Goal: Check status: Check status

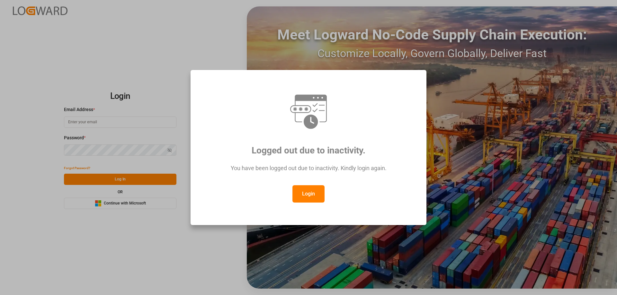
click at [311, 202] on button "Login" at bounding box center [308, 193] width 32 height 17
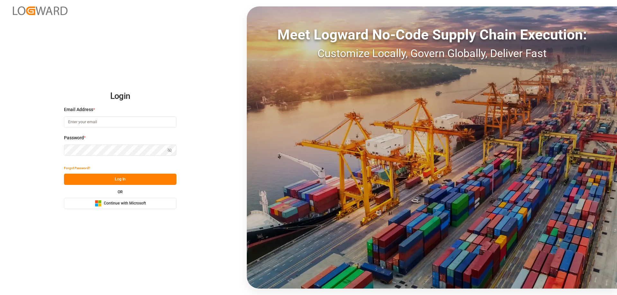
click at [104, 117] on input at bounding box center [120, 122] width 112 height 11
type input "Zachary.Glick@leschaco.com"
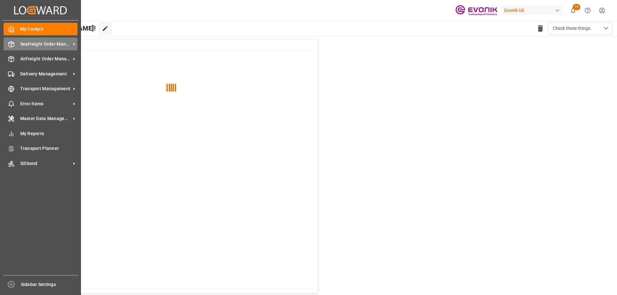
click at [27, 47] on span "Seafreight Order Management" at bounding box center [45, 44] width 51 height 7
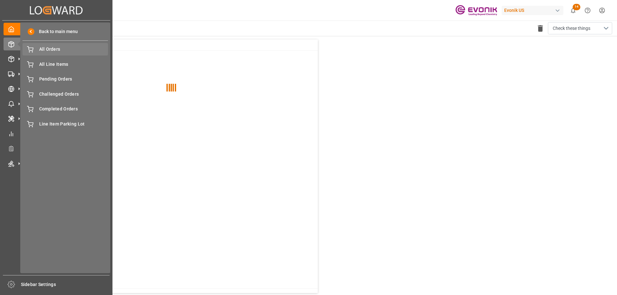
click at [47, 49] on span "All Orders" at bounding box center [73, 49] width 69 height 7
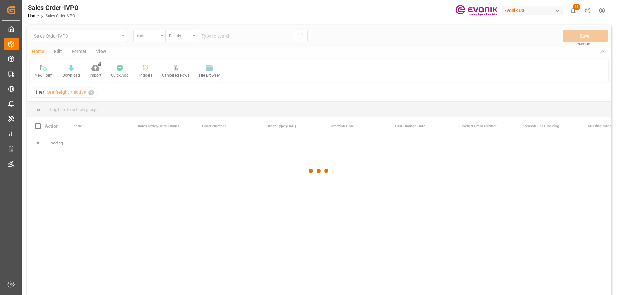
click at [162, 40] on div at bounding box center [318, 170] width 583 height 291
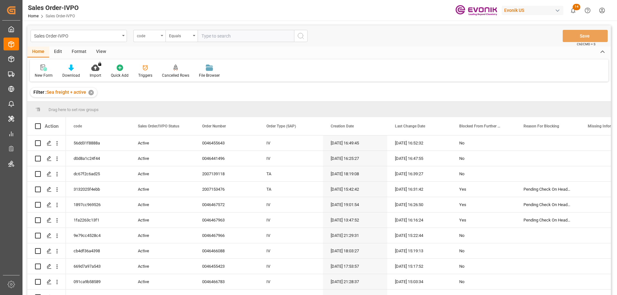
click at [161, 37] on div "code" at bounding box center [149, 36] width 32 height 12
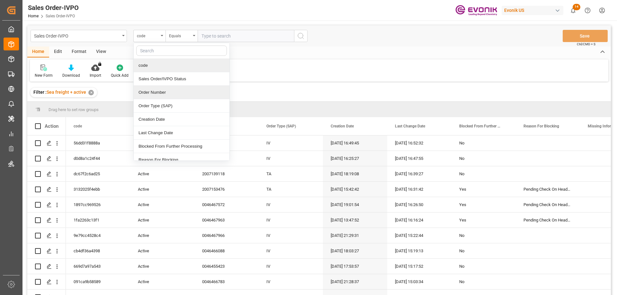
click at [164, 92] on div "Order Number" at bounding box center [182, 92] width 96 height 13
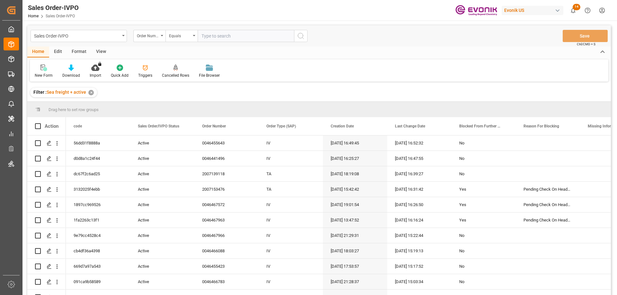
click at [214, 38] on input "text" at bounding box center [246, 36] width 96 height 12
paste input "0046437596"
type input "0046437596"
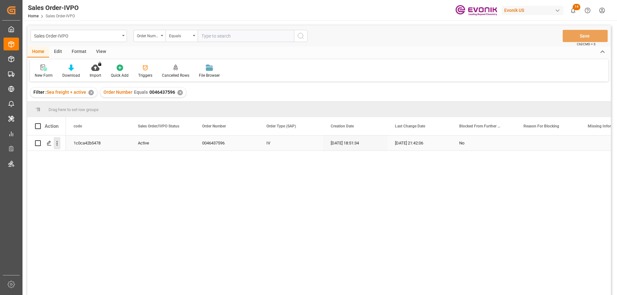
click at [57, 143] on icon "open menu" at bounding box center [57, 143] width 7 height 7
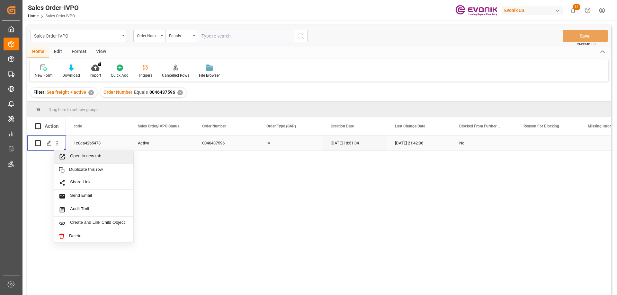
click at [75, 152] on div "Open in new tab" at bounding box center [93, 156] width 79 height 13
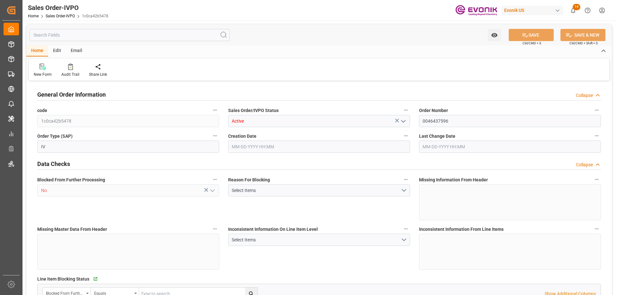
type input "BEANR"
type input "nadine.weissaag@evonik.comTelephone No..: +49 2365 49 4326"
type input "0"
type input "1"
type input "2"
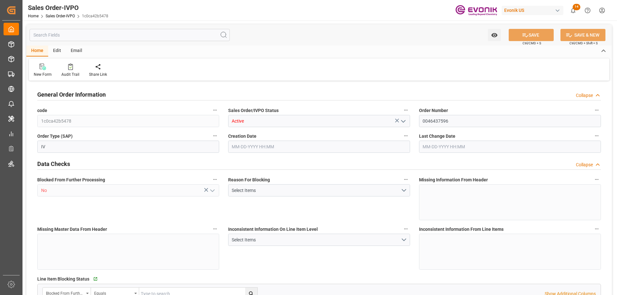
type input "20000"
type input "0"
type input "17000"
type input "30"
type input "08-15-2025 18:51"
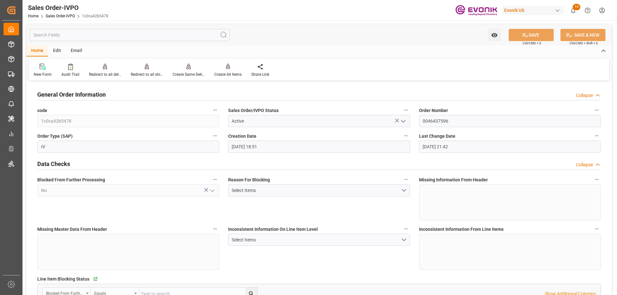
type input "08-19-2025 21:42"
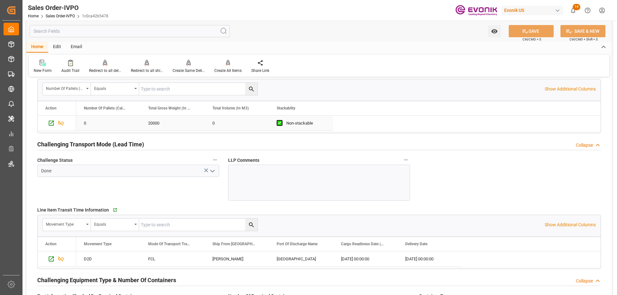
scroll to position [996, 0]
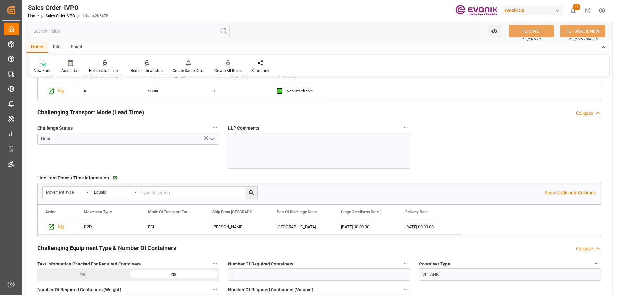
type input "nadine.weissaag@evonik.comTelephone No..: +49 2365 49 4326"
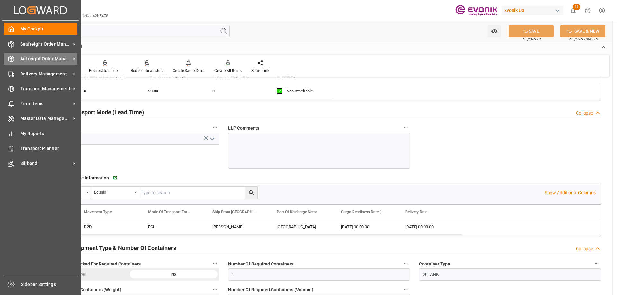
click at [21, 60] on span "Airfreight Order Management" at bounding box center [45, 59] width 51 height 7
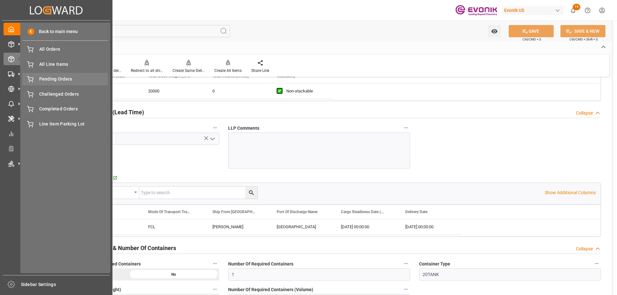
click at [44, 79] on span "Pending Orders" at bounding box center [73, 79] width 69 height 7
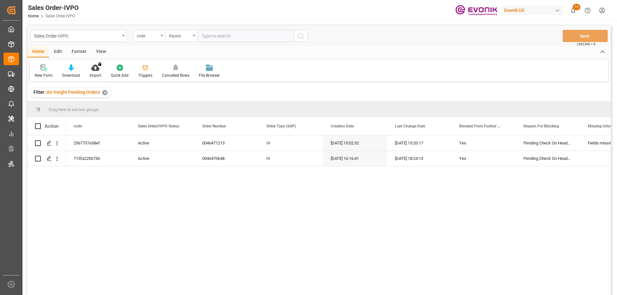
click at [158, 37] on div "code" at bounding box center [148, 34] width 22 height 7
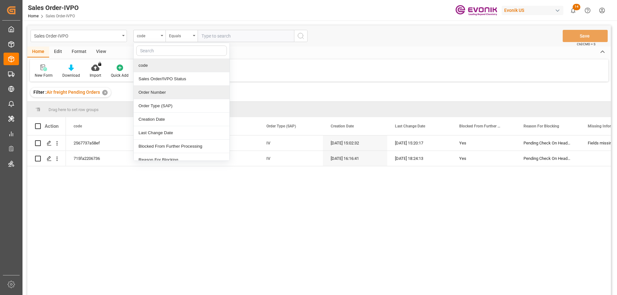
click at [160, 89] on div "Order Number" at bounding box center [182, 92] width 96 height 13
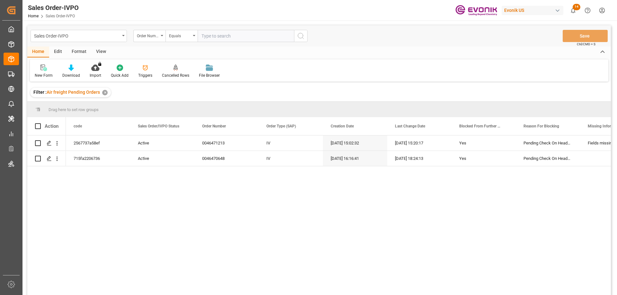
click at [221, 37] on input "text" at bounding box center [246, 36] width 96 height 12
paste input "46471213"
type input "0046471213"
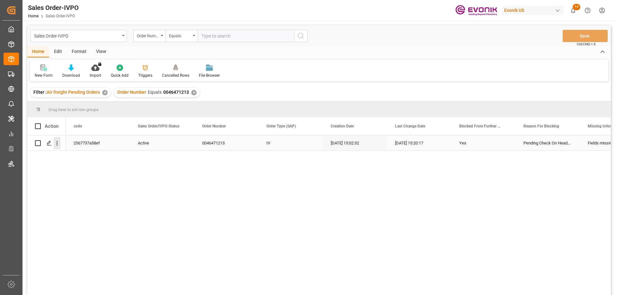
click at [58, 141] on icon "open menu" at bounding box center [57, 143] width 7 height 7
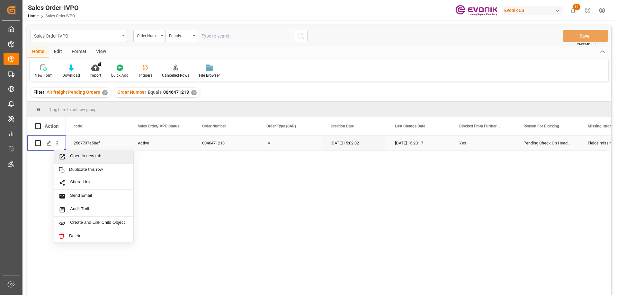
click at [93, 159] on span "Open in new tab" at bounding box center [99, 157] width 58 height 7
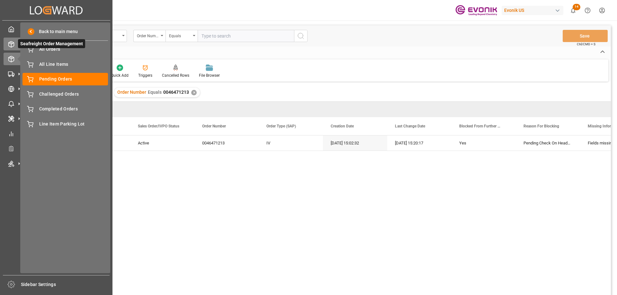
click at [11, 44] on polyline at bounding box center [11, 43] width 5 height 1
click at [54, 63] on span "All Line Items" at bounding box center [73, 64] width 69 height 7
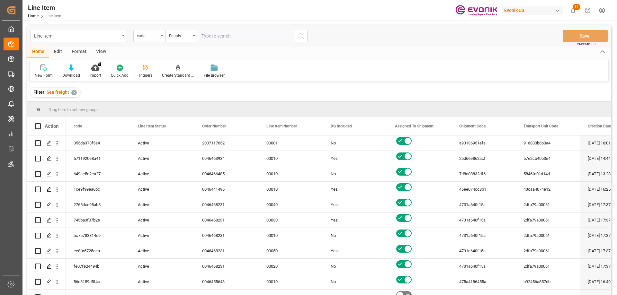
click at [160, 36] on div "code" at bounding box center [149, 36] width 32 height 12
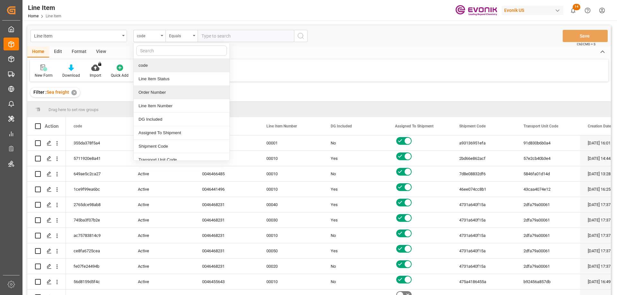
click at [158, 94] on div "Order Number" at bounding box center [182, 92] width 96 height 13
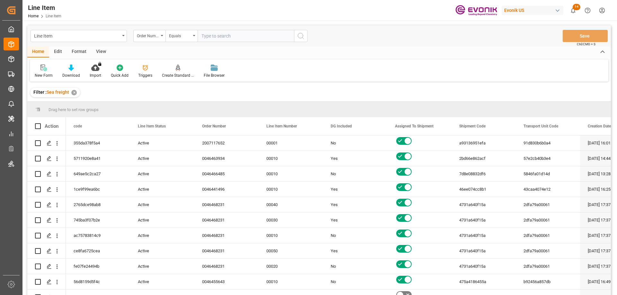
click at [226, 41] on input "text" at bounding box center [246, 36] width 96 height 12
paste input "0046469888"
type input "0046469888"
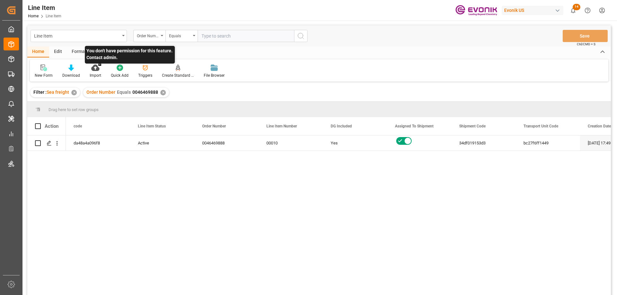
click at [101, 51] on p "You don't have permission for this feature. Contact admin." at bounding box center [130, 55] width 90 height 18
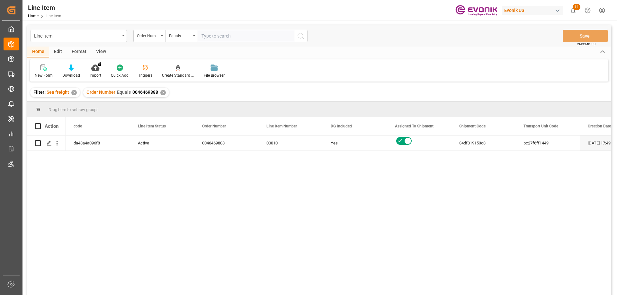
click at [103, 54] on div "View" at bounding box center [101, 52] width 20 height 11
click at [73, 73] on div "Standard Templates" at bounding box center [73, 76] width 32 height 6
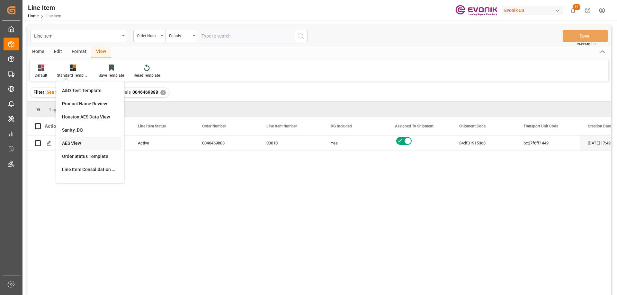
click at [76, 144] on div "AES View" at bounding box center [90, 143] width 56 height 7
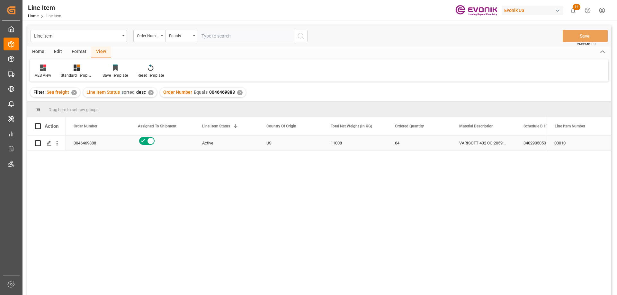
click at [127, 150] on div "0046469888" at bounding box center [98, 143] width 64 height 15
click at [466, 145] on div "VARISOFT 432 CG:2059:172:PP:P" at bounding box center [483, 143] width 64 height 15
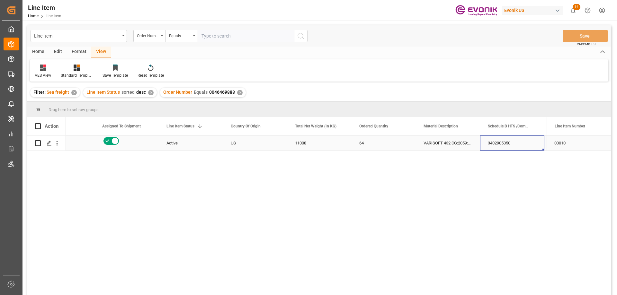
scroll to position [0, 100]
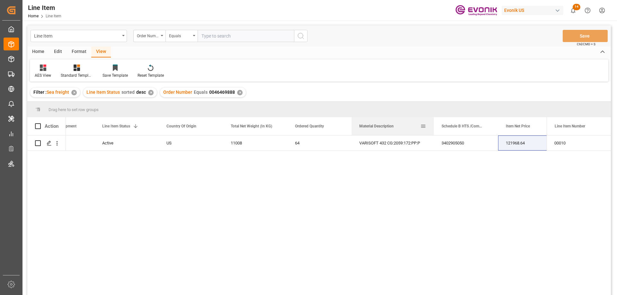
drag, startPoint x: 415, startPoint y: 125, endPoint x: 301, endPoint y: 238, distance: 161.3
click at [433, 129] on div at bounding box center [433, 126] width 3 height 18
click at [259, 28] on div "Line Item Order Number Equals Save Ctrl/CMD + S" at bounding box center [318, 35] width 583 height 21
click at [249, 35] on input "text" at bounding box center [246, 36] width 96 height 12
paste input "0046451516"
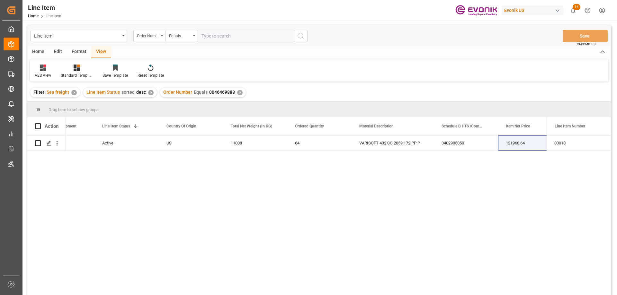
type input "0046451516"
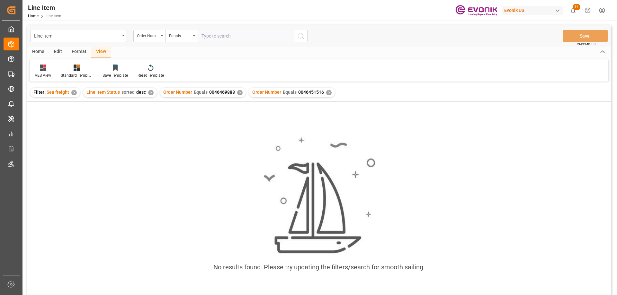
click at [237, 94] on div "✕" at bounding box center [239, 92] width 5 height 5
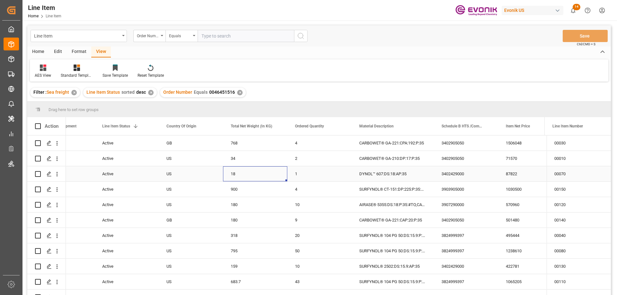
click at [223, 177] on div "18" at bounding box center [255, 173] width 64 height 15
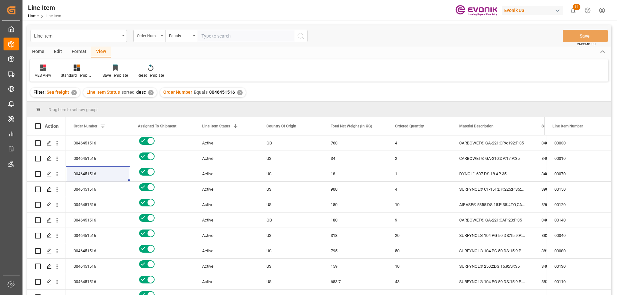
click at [150, 39] on div "Order Number" at bounding box center [148, 34] width 22 height 7
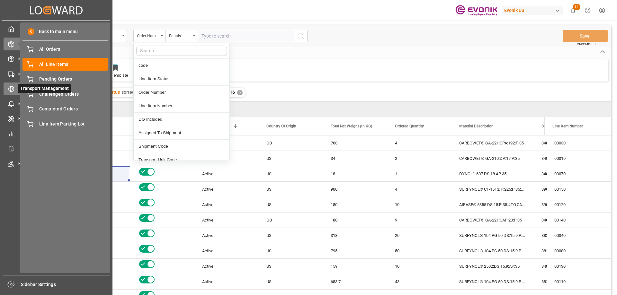
click at [11, 91] on icon at bounding box center [11, 88] width 2 height 5
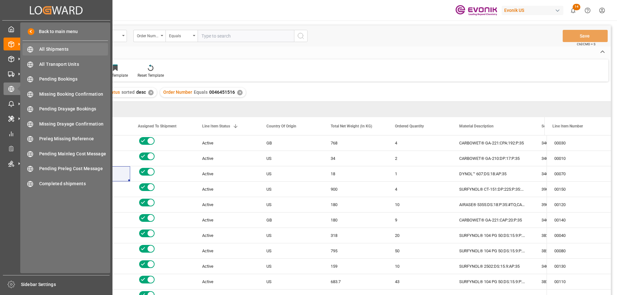
click at [43, 51] on span "All Shipments" at bounding box center [73, 49] width 69 height 7
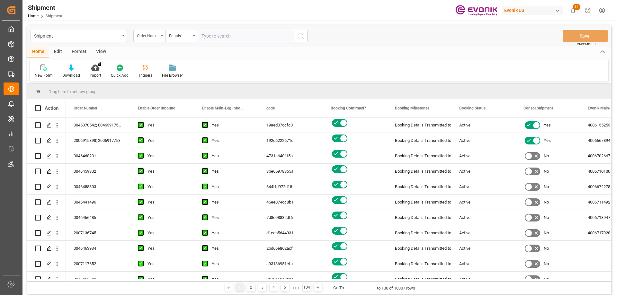
click at [158, 38] on div "Order Number" at bounding box center [148, 34] width 22 height 7
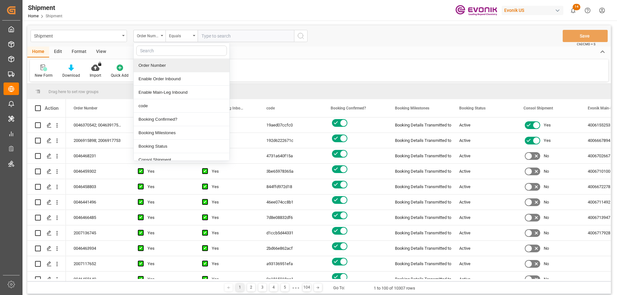
click at [153, 50] on input "text" at bounding box center [181, 51] width 91 height 10
type input "freight"
click at [156, 66] on div "Freight Forwarder Reference" at bounding box center [182, 65] width 96 height 13
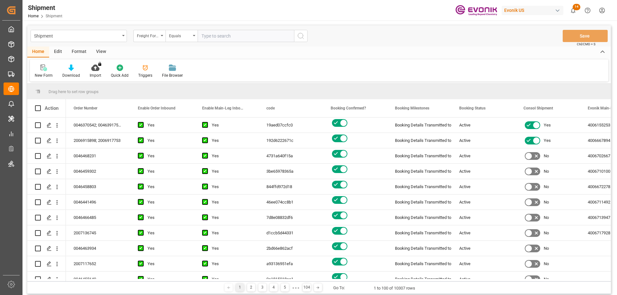
click at [217, 40] on input "text" at bounding box center [246, 36] width 96 height 12
paste input "250905010070"
type input "250905010070"
click at [298, 35] on icon "search button" at bounding box center [301, 36] width 8 height 8
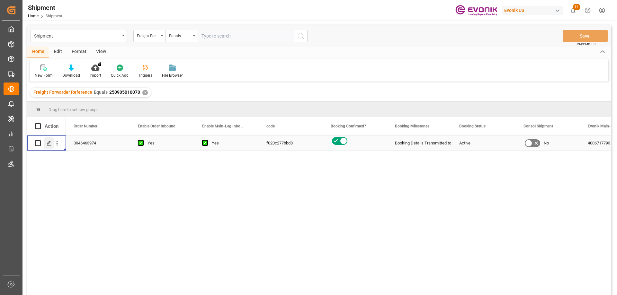
click at [49, 145] on icon "Press SPACE to select this row." at bounding box center [49, 143] width 5 height 5
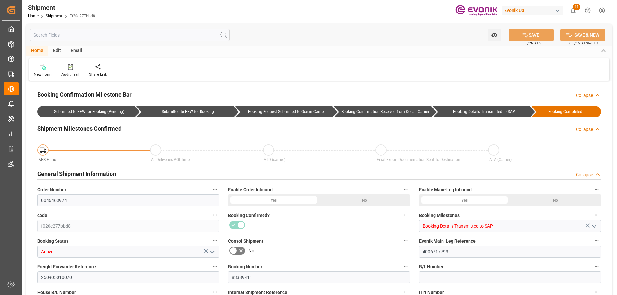
type input "AC Containerline"
type input "Leschaco Inc."
type input "USNWK"
type input "BRSSZ"
type input "9654464"
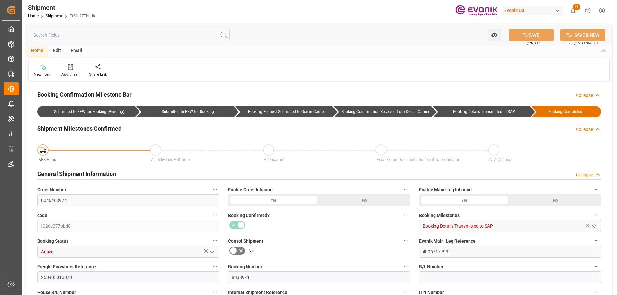
type input "9654464"
type input "USNYC"
type input "09-24-2025 00:00"
type input "10-15-2025 00:00"
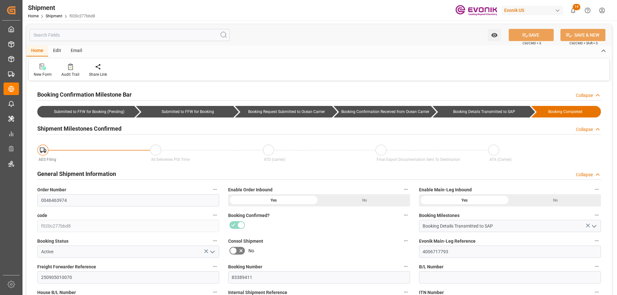
type input "09-12-2025 12:00"
type input "09-12-2025 00:00"
type input "09-12-2025 12:00"
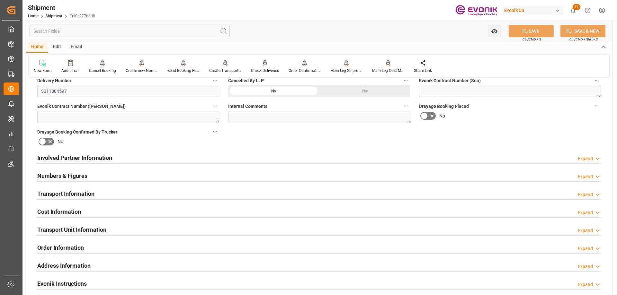
scroll to position [321, 0]
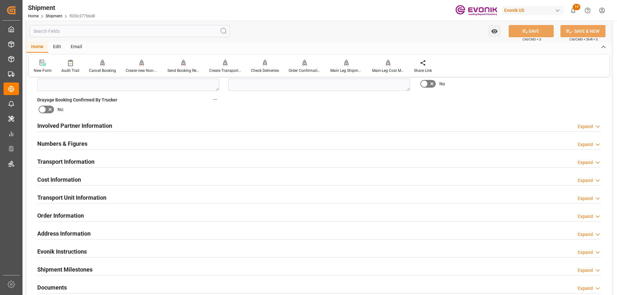
click at [69, 127] on h2 "Involved Partner Information" at bounding box center [74, 125] width 75 height 9
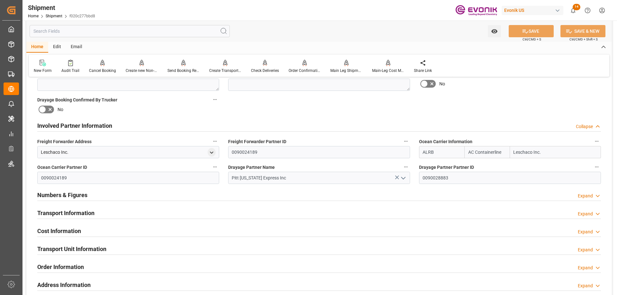
click at [81, 215] on h2 "Transport Information" at bounding box center [65, 213] width 57 height 9
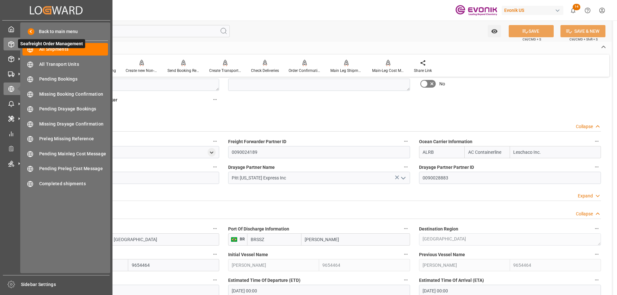
click at [10, 44] on icon at bounding box center [11, 44] width 6 height 6
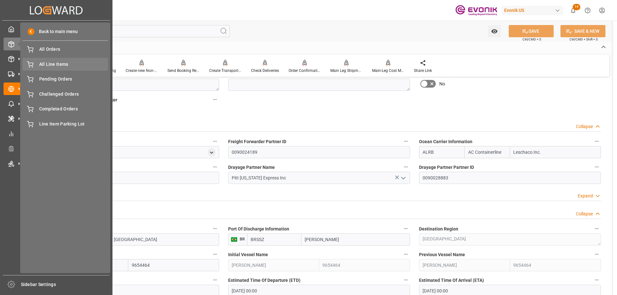
click at [48, 62] on span "All Line Items" at bounding box center [73, 64] width 69 height 7
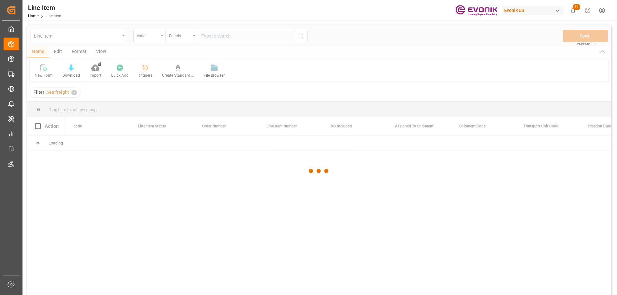
click at [161, 38] on div at bounding box center [318, 170] width 583 height 291
click at [159, 37] on div at bounding box center [318, 170] width 583 height 291
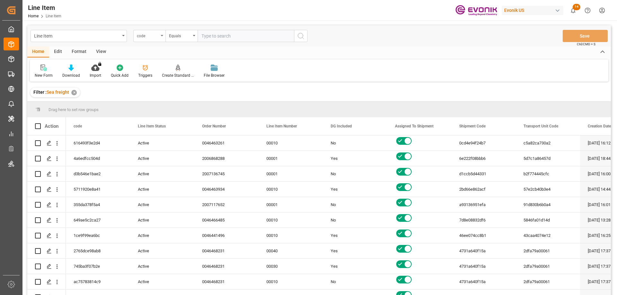
click at [159, 37] on div "code" at bounding box center [149, 36] width 32 height 12
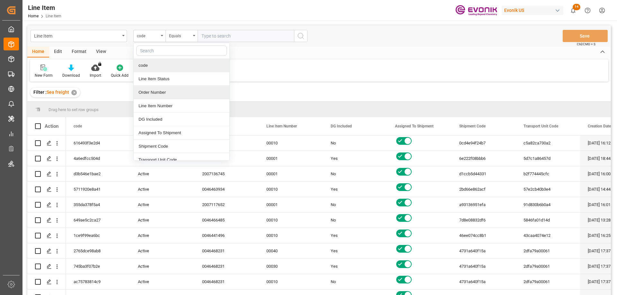
click at [151, 95] on div "Order Number" at bounding box center [182, 92] width 96 height 13
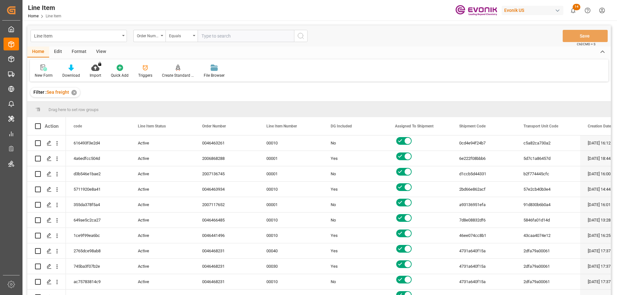
click at [101, 53] on div "View" at bounding box center [101, 52] width 20 height 11
click at [75, 70] on icon at bounding box center [73, 68] width 6 height 6
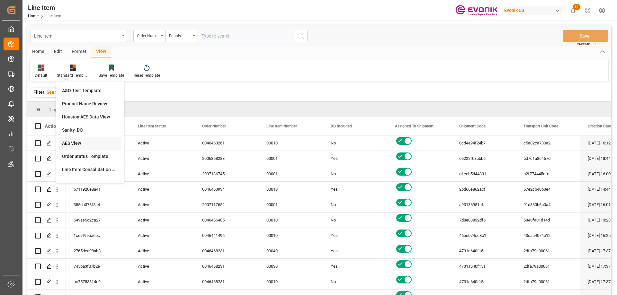
click at [66, 142] on div "AES View" at bounding box center [90, 143] width 56 height 7
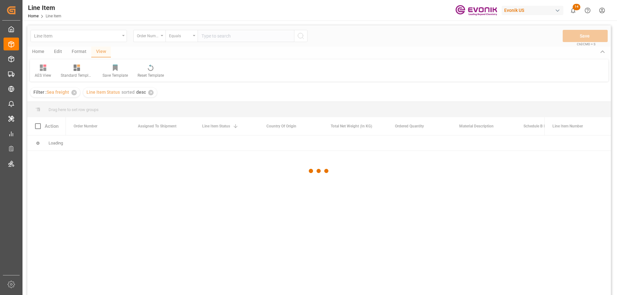
click at [217, 36] on div at bounding box center [318, 170] width 583 height 291
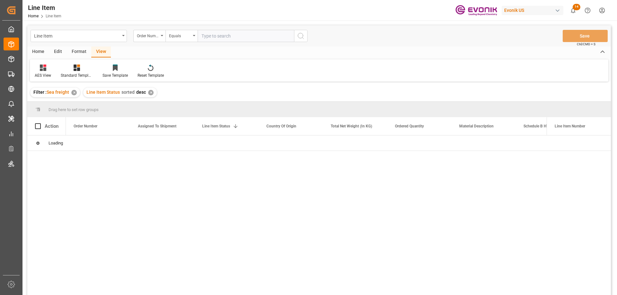
click at [216, 37] on input "text" at bounding box center [246, 36] width 96 height 12
paste input "2007054875"
type input "2007054875"
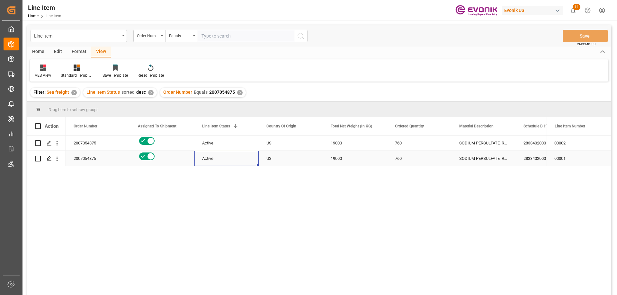
click at [247, 164] on div "Active" at bounding box center [226, 158] width 49 height 15
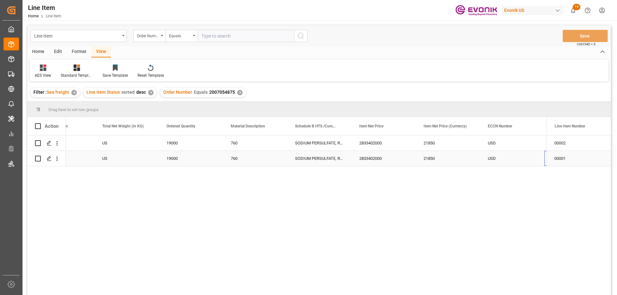
scroll to position [0, 228]
click at [286, 125] on div "Material Description" at bounding box center [255, 126] width 64 height 18
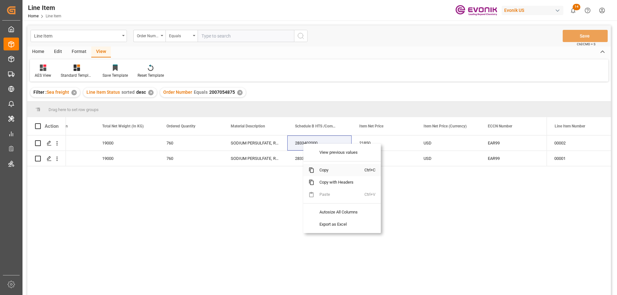
click at [324, 171] on span "Copy" at bounding box center [339, 170] width 50 height 12
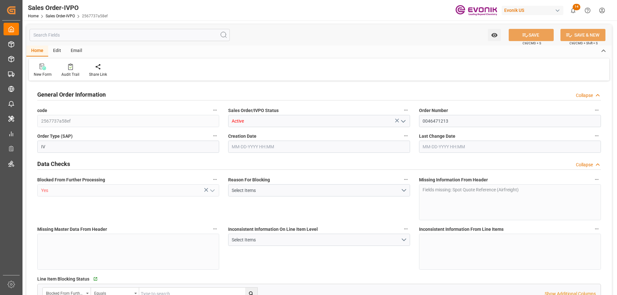
type input "2567737a58ef"
type input "Active"
type input "0046471213"
type input "IV"
type input "Yes"
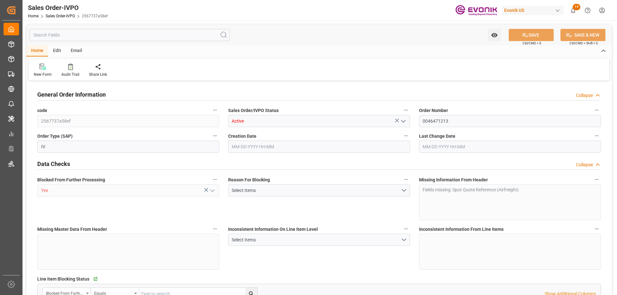
type input "D2P"
type input "60"
type input "Air"
type input "BR04"
type input "Air"
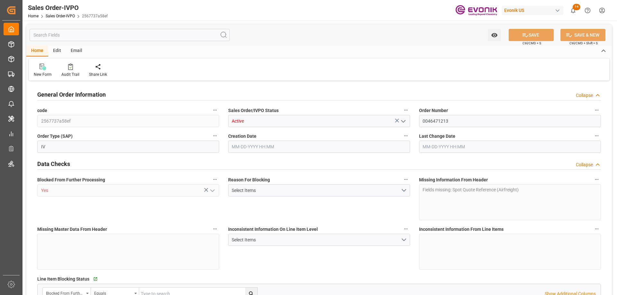
type textarea "No Tank Container"
type input "0046471213"
type input "35"
type input "SP AB Coating Addit."
type input "Specialty Additives"
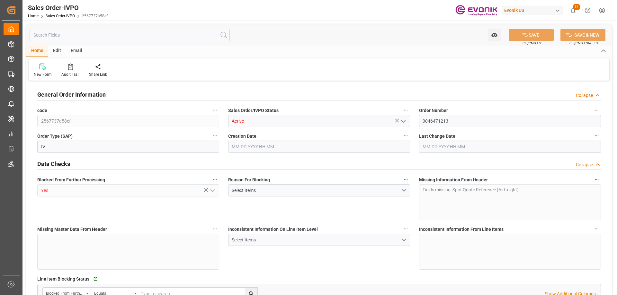
type input "CPT"
type input "VIRACOPOS AIRPORT"
type input "Viracopos Apt/[GEOGRAPHIC_DATA]"
type input "[PERSON_NAME][EMAIL_ADDRESS][PERSON_NAME][DOMAIN_NAME]"
type textarea "62.695.036/0059-00 127.347.322.116"
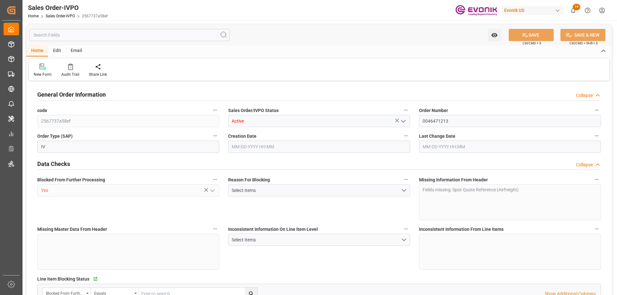
type textarea "RELEASE ORIGINAL BL AT DESTINATION Please add number of pallets Send BL draft f…"
type input "BR"
type input "Pending"
type input "Air"
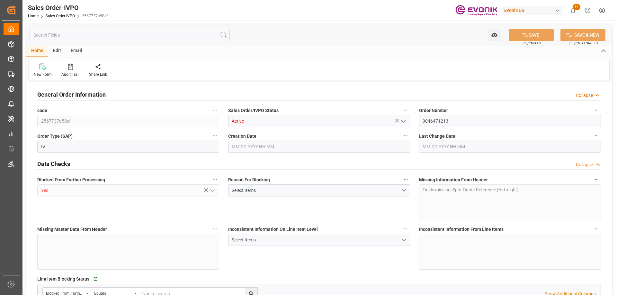
type input "Pending"
type input "BRVCP"
type input "0"
type input "1"
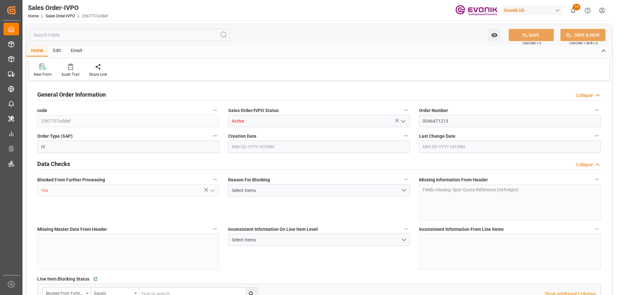
type input "181.3"
type input "09-02-2025 15:02"
type input "09-02-2025 15:20"
click at [142, 38] on input "text" at bounding box center [130, 35] width 200 height 12
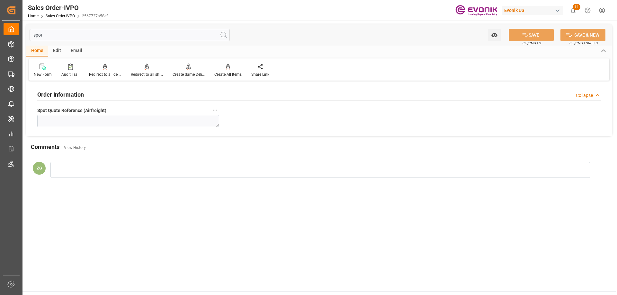
type input "spot"
click at [125, 122] on textarea at bounding box center [128, 121] width 182 height 12
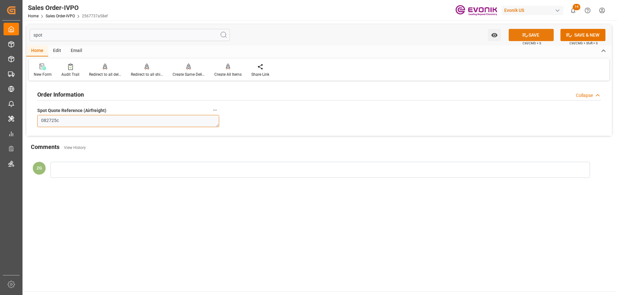
type textarea "082725c"
click at [522, 34] on icon at bounding box center [525, 35] width 6 height 4
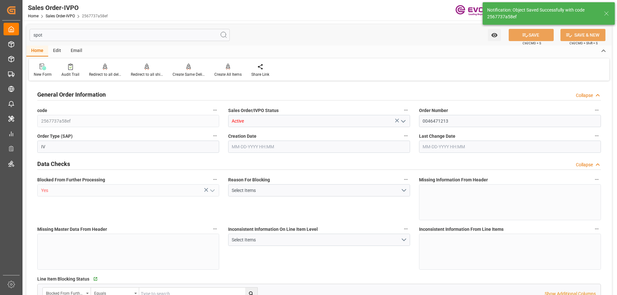
type input "BRVCP"
type input "0"
type input "1"
type input "181.3"
type input "09-02-2025 15:02"
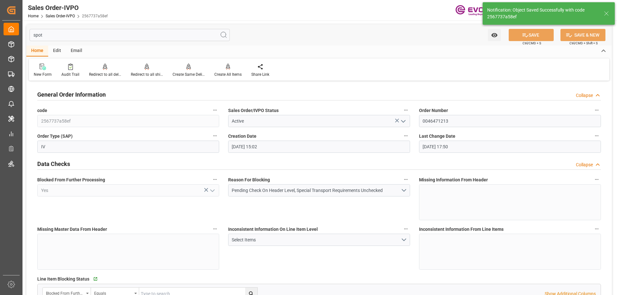
type input "09-02-2025 17:50"
click at [402, 192] on button "Pending Check On Header Level, Special Transport Requirements Unchecked" at bounding box center [319, 190] width 182 height 12
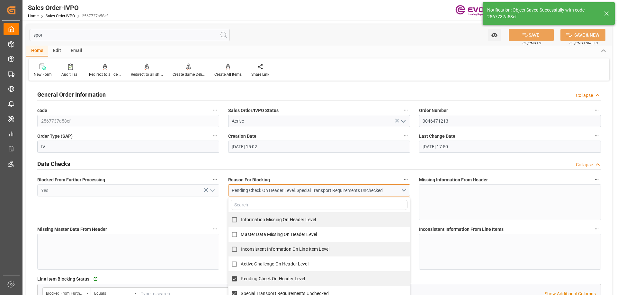
click at [404, 191] on button "Pending Check On Header Level, Special Transport Requirements Unchecked" at bounding box center [319, 190] width 182 height 12
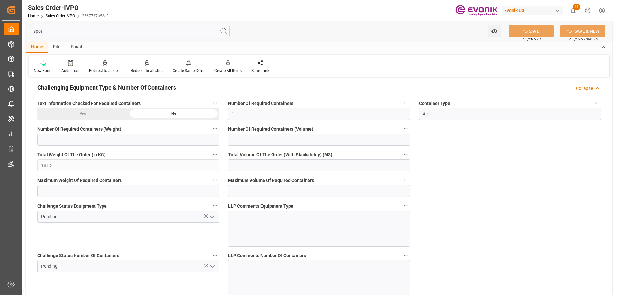
scroll to position [1221, 0]
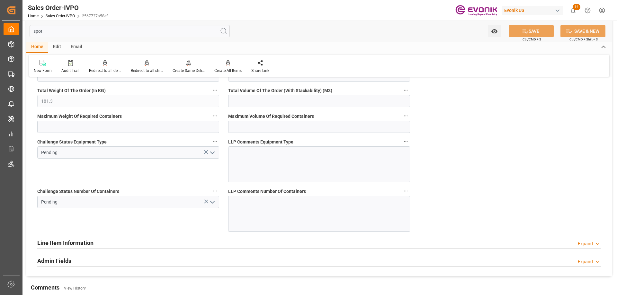
click at [214, 199] on icon "open menu" at bounding box center [212, 203] width 8 height 8
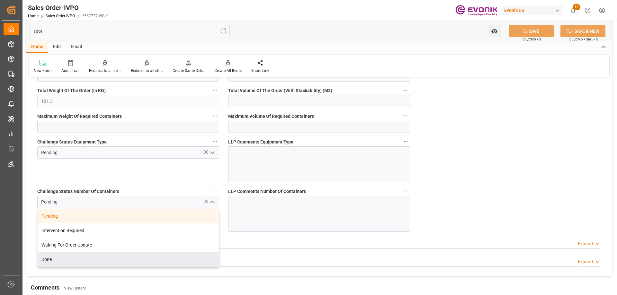
drag, startPoint x: 64, startPoint y: 263, endPoint x: 75, endPoint y: 253, distance: 14.8
click at [64, 263] on div "Done" at bounding box center [128, 260] width 181 height 14
type input "Done"
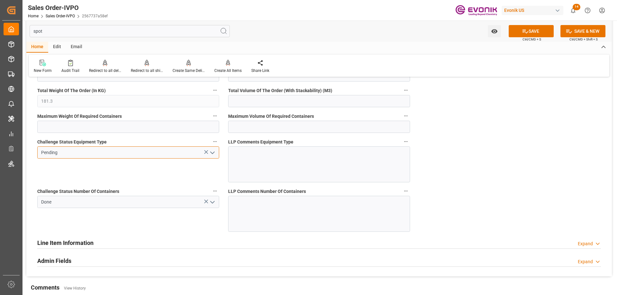
click at [217, 151] on input "Pending" at bounding box center [128, 152] width 182 height 12
click at [213, 153] on icon "open menu" at bounding box center [212, 153] width 8 height 8
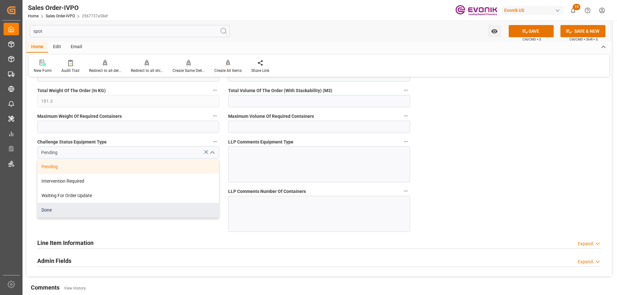
click at [62, 212] on div "Done" at bounding box center [128, 210] width 181 height 14
type input "Done"
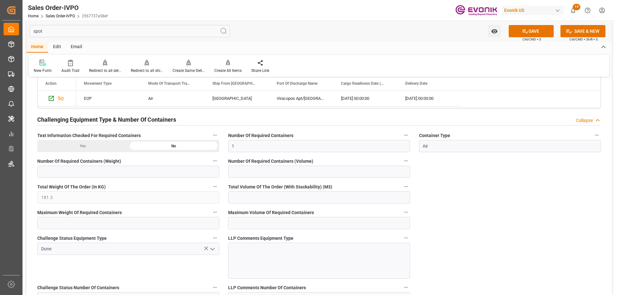
scroll to position [1092, 0]
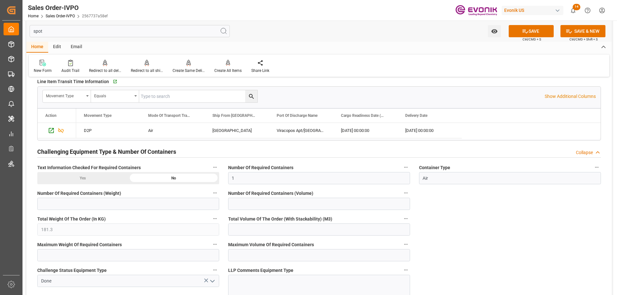
click at [67, 148] on h2 "Challenging Equipment Type & Number Of Containers" at bounding box center [106, 151] width 139 height 9
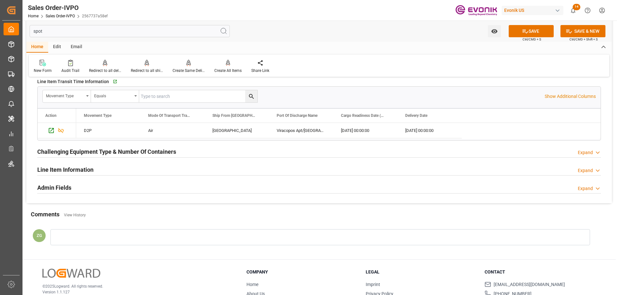
click at [83, 179] on div "Admin Fields Expand" at bounding box center [319, 188] width 572 height 18
click at [77, 155] on h2 "Challenging Equipment Type & Number Of Containers" at bounding box center [106, 151] width 139 height 9
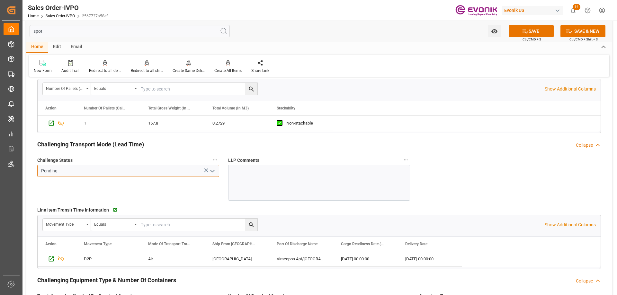
click at [217, 173] on input "Pending" at bounding box center [128, 171] width 182 height 12
click at [215, 173] on icon "open menu" at bounding box center [212, 171] width 8 height 8
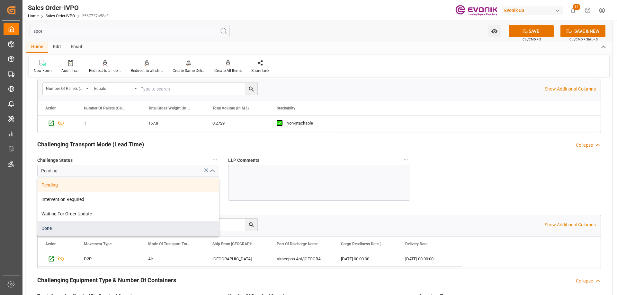
click at [87, 226] on div "Done" at bounding box center [128, 228] width 181 height 14
type input "Done"
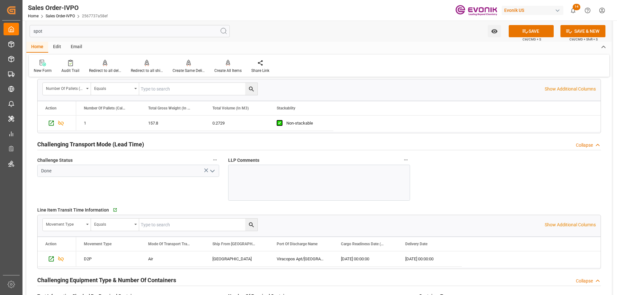
scroll to position [835, 0]
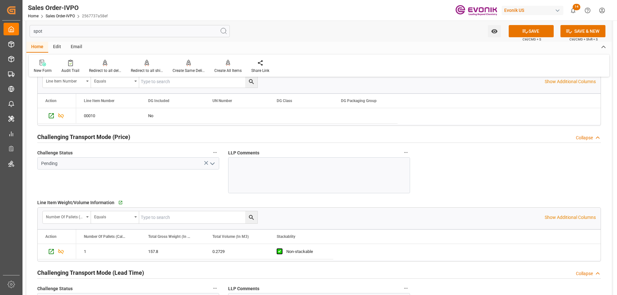
click at [207, 168] on button "open menu" at bounding box center [212, 164] width 10 height 10
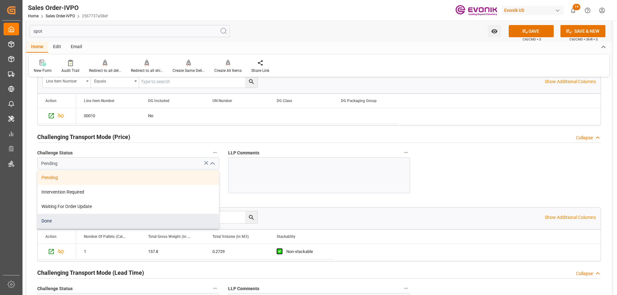
click at [62, 222] on div "Done" at bounding box center [128, 221] width 181 height 14
type input "Done"
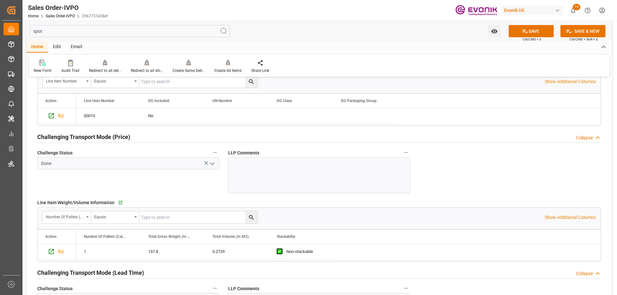
scroll to position [675, 0]
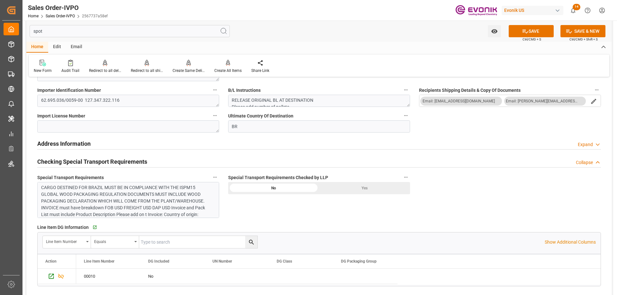
click at [351, 191] on div "Yes" at bounding box center [364, 188] width 91 height 12
click at [520, 32] on button "SAVE" at bounding box center [531, 31] width 45 height 12
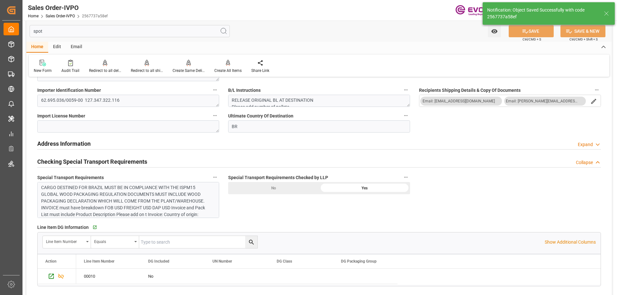
type input "[DATE] 17:51"
type input "No"
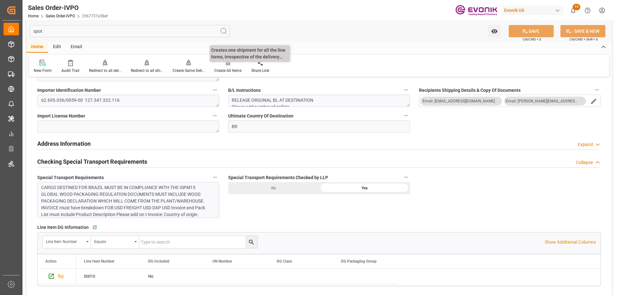
click at [221, 69] on div "Create All Items" at bounding box center [227, 71] width 27 height 6
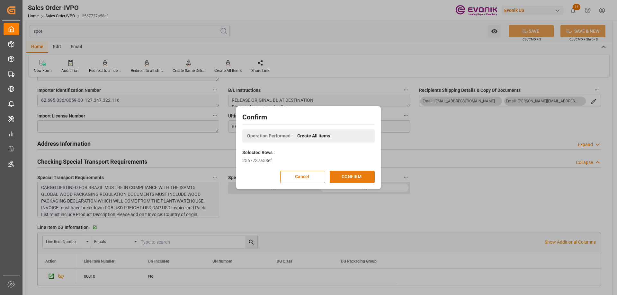
click at [357, 179] on button "CONFIRM" at bounding box center [352, 177] width 45 height 12
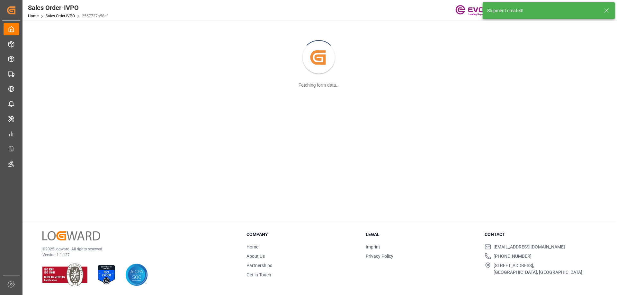
scroll to position [70, 0]
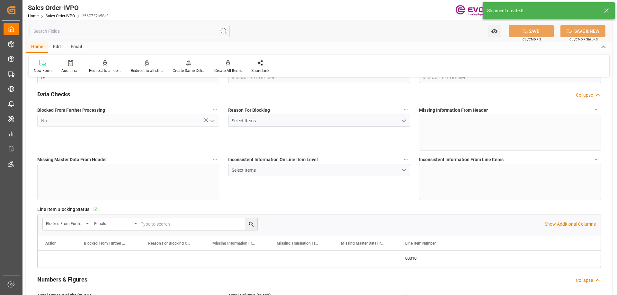
type input "181.3"
type input "0.4522"
type input "BRVCP"
type input "0"
type input "1"
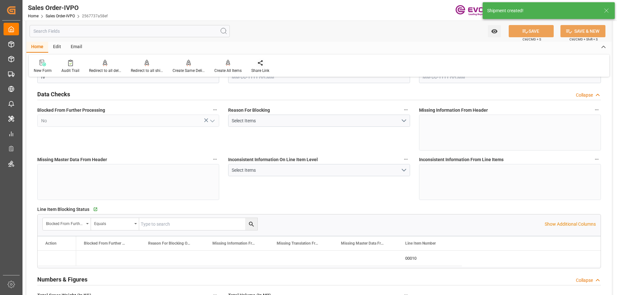
type input "181.3"
type input "09-02-2025 15:02"
type input "[DATE] 17:51"
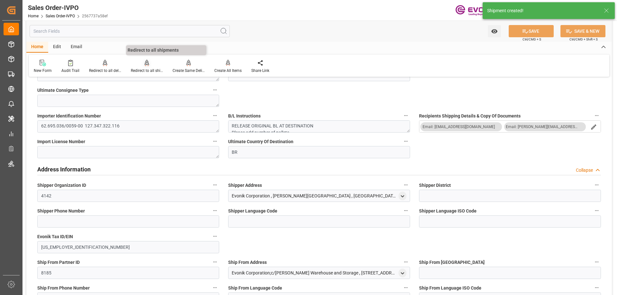
click at [150, 66] on div "Redirect to all shipments" at bounding box center [147, 66] width 42 height 14
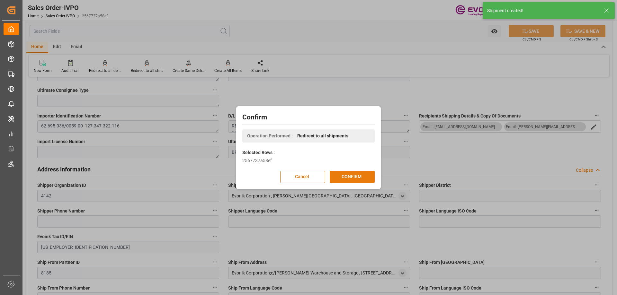
click at [343, 174] on button "CONFIRM" at bounding box center [352, 177] width 45 height 12
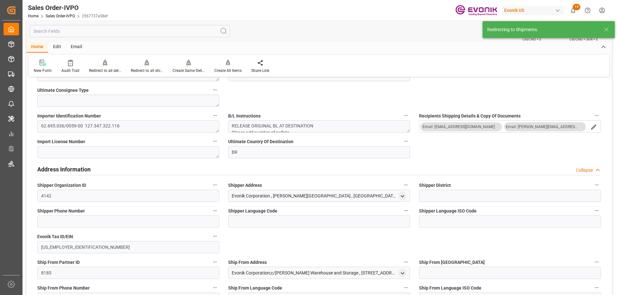
type input "09-02-2025 15:02"
type input "[DATE] 17:51"
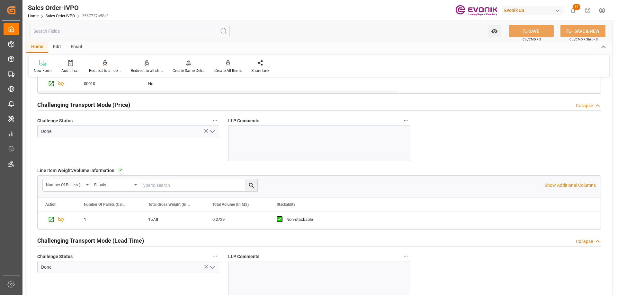
scroll to position [1831, 0]
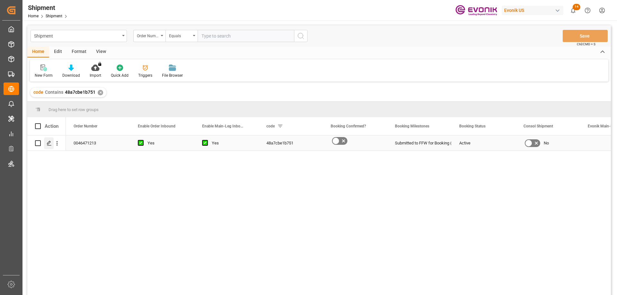
click at [48, 143] on icon "Press SPACE to select this row." at bounding box center [49, 143] width 5 height 5
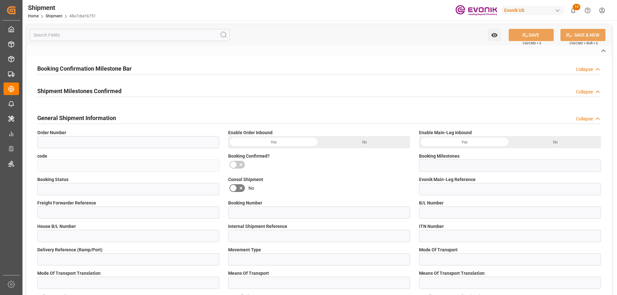
type input "0046471213"
type input "48a7cbe1b751"
type input "Submitted to FFW for Booking (Pending)"
type input "Active"
type input "N/A"
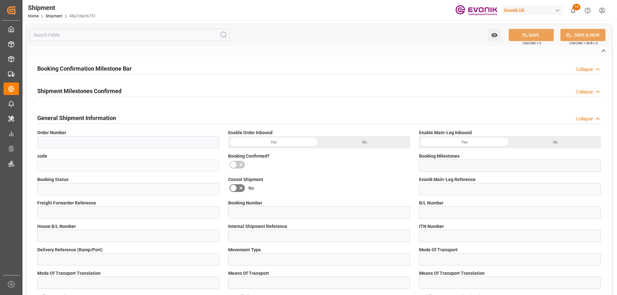
type input "D2P"
type input "60"
type input "Air"
type input "BR04"
type input "Air"
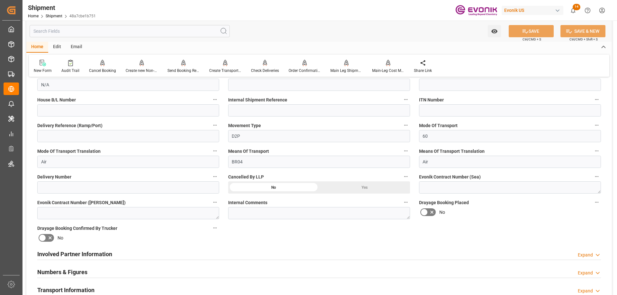
scroll to position [257, 0]
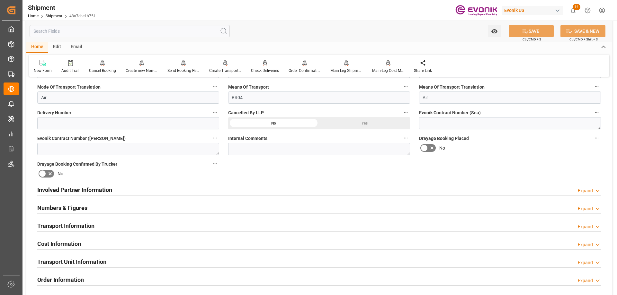
click at [91, 187] on h2 "Involved Partner Information" at bounding box center [74, 190] width 75 height 9
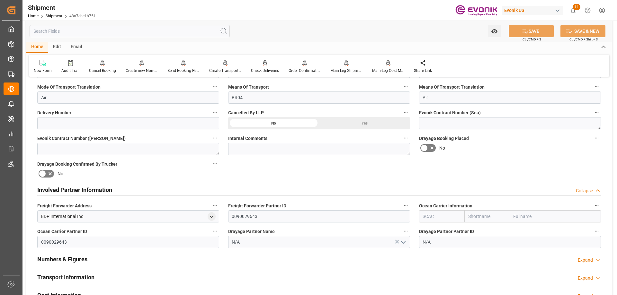
scroll to position [289, 0]
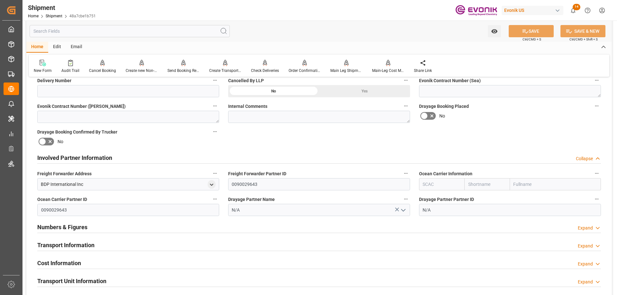
drag, startPoint x: 64, startPoint y: 241, endPoint x: 84, endPoint y: 236, distance: 20.7
click at [63, 241] on h2 "Transport Information" at bounding box center [65, 245] width 57 height 9
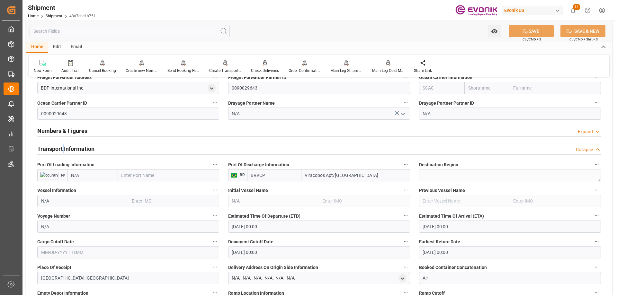
scroll to position [418, 0]
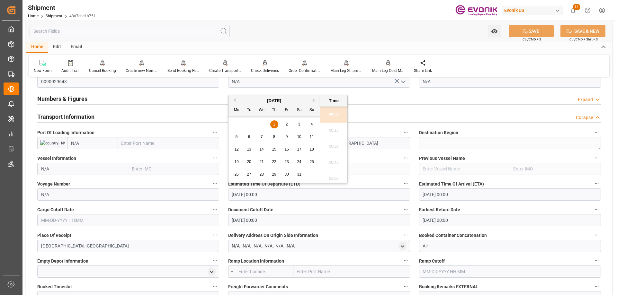
drag, startPoint x: 279, startPoint y: 194, endPoint x: 211, endPoint y: 196, distance: 68.1
click at [211, 196] on div "Booking Confirmation Milestone Bar Collapse Submitted to FFW for Booking (Pendi…" at bounding box center [318, 124] width 585 height 919
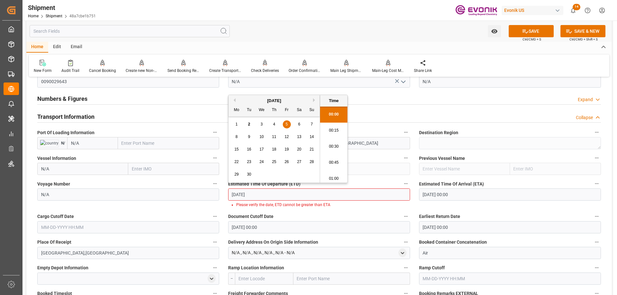
type input "9/5/2025"
type input "[DATE] 00:00"
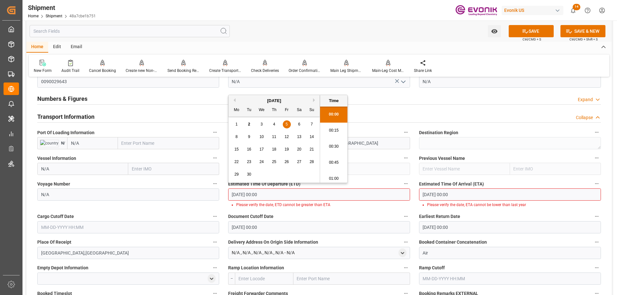
drag, startPoint x: 273, startPoint y: 194, endPoint x: 220, endPoint y: 194, distance: 52.4
click at [220, 194] on div "Booking Confirmation Milestone Bar Collapse Submitted to FFW for Booking (Pendi…" at bounding box center [318, 128] width 585 height 926
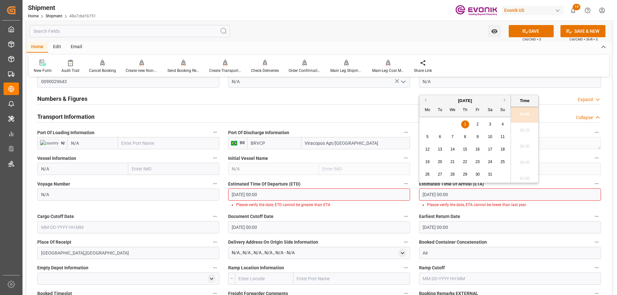
drag, startPoint x: 438, startPoint y: 198, endPoint x: 402, endPoint y: 202, distance: 35.9
click at [402, 202] on div "Booking Confirmation Milestone Bar Collapse Submitted to FFW for Booking (Pendi…" at bounding box center [318, 128] width 585 height 926
paste input "9-05-2025"
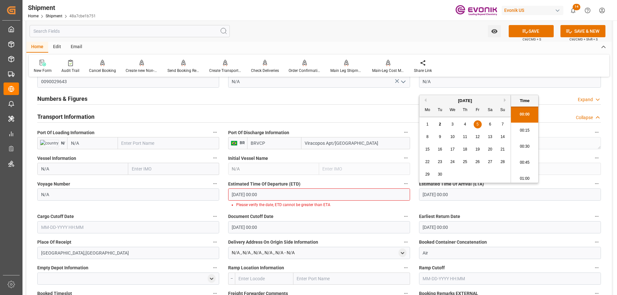
type input "[DATE] 00:00"
click at [108, 230] on input "text" at bounding box center [128, 227] width 182 height 12
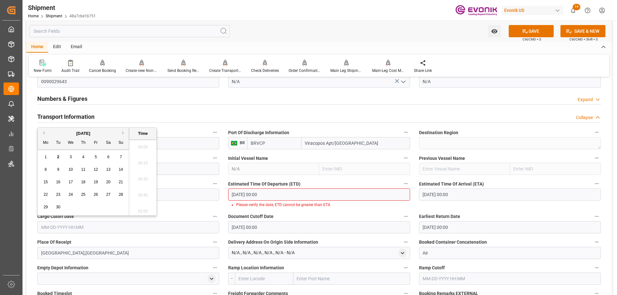
paste input "[DATE] 00:00"
type input "[DATE] 00:00"
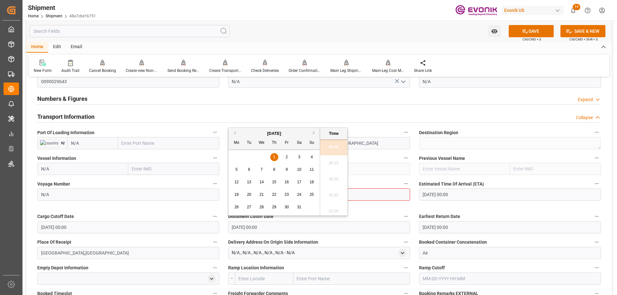
drag, startPoint x: 277, startPoint y: 225, endPoint x: 212, endPoint y: 225, distance: 64.6
click at [212, 225] on div "Booking Confirmation Milestone Bar Collapse Submitted to FFW for Booking (Pendi…" at bounding box center [318, 128] width 585 height 926
paste input "9-05-2025"
type input "[DATE] 00:00"
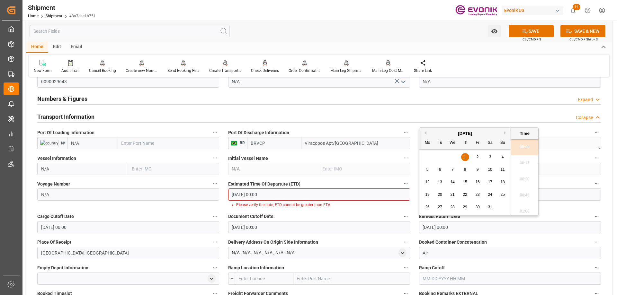
drag, startPoint x: 419, startPoint y: 228, endPoint x: 409, endPoint y: 228, distance: 10.6
click at [409, 228] on div "Booking Confirmation Milestone Bar Collapse Submitted to FFW for Booking (Pendi…" at bounding box center [318, 128] width 585 height 926
paste input "9-05-2025"
type input "[DATE] 00:00"
click at [556, 195] on input "09-05-2025 00:00" at bounding box center [510, 195] width 182 height 12
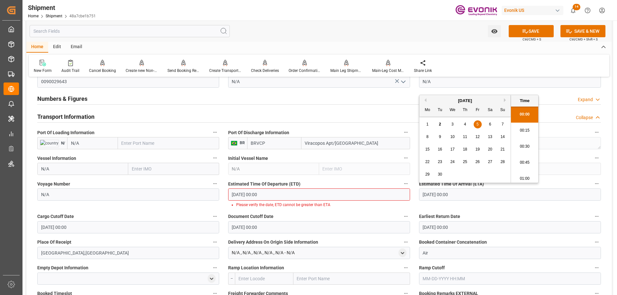
drag, startPoint x: 554, startPoint y: 195, endPoint x: 409, endPoint y: 196, distance: 145.9
click at [409, 196] on div "Booking Confirmation Milestone Bar Collapse Submitted to FFW for Booking (Pendi…" at bounding box center [318, 128] width 585 height 926
click at [427, 149] on span "15" at bounding box center [427, 149] width 4 height 4
type input "09-15-2025 00:00"
click at [522, 29] on icon at bounding box center [525, 31] width 7 height 7
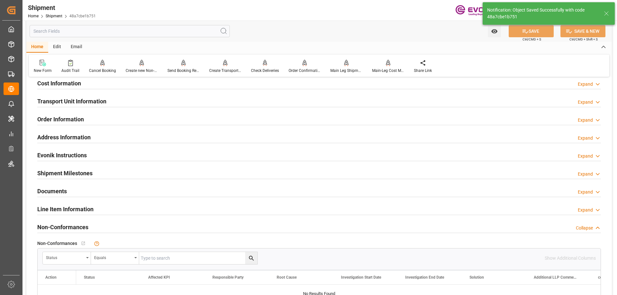
scroll to position [353, 0]
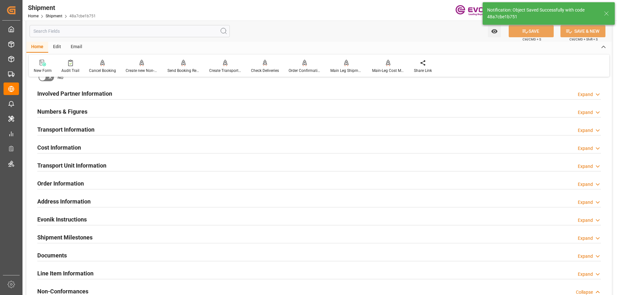
click at [66, 146] on h2 "Cost Information" at bounding box center [59, 147] width 44 height 9
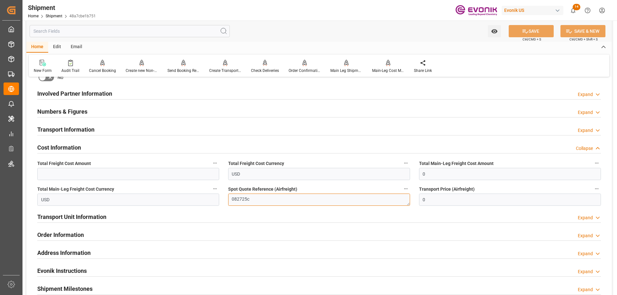
drag, startPoint x: 258, startPoint y: 199, endPoint x: 210, endPoint y: 199, distance: 48.5
click at [210, 199] on div "Booking Confirmation Milestone Bar Collapse Submitted to FFW for Booking (Pendi…" at bounding box center [318, 87] width 585 height 716
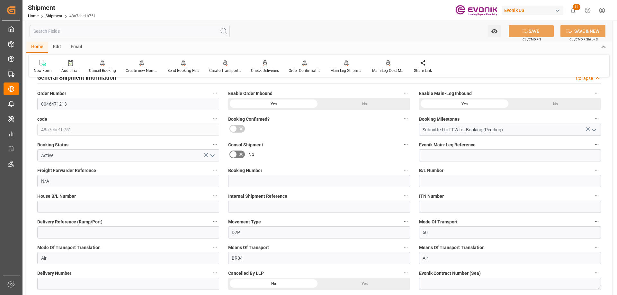
scroll to position [64, 0]
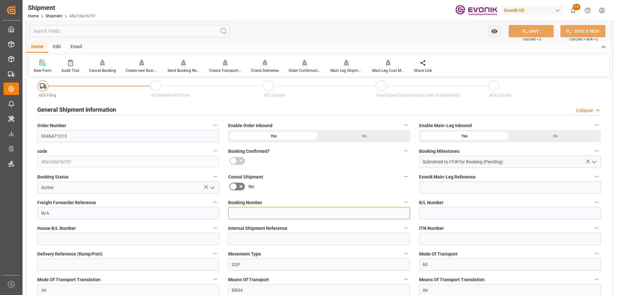
click at [246, 212] on input at bounding box center [319, 213] width 182 height 12
paste input "082725c"
type input "082725c"
click at [535, 34] on button "SAVE" at bounding box center [531, 31] width 45 height 12
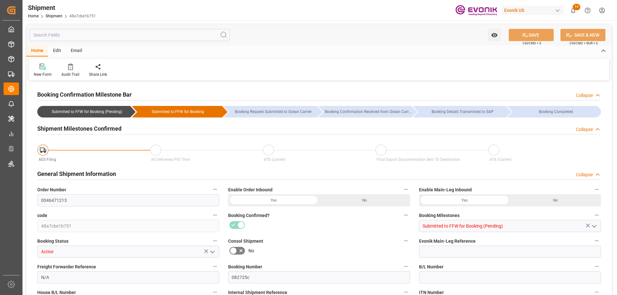
type input "N/A"
type input "BRVCP"
type input "[DATE] 00:00"
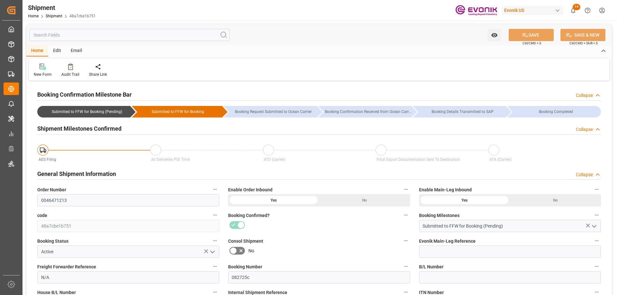
type input "[DATE] 00:00"
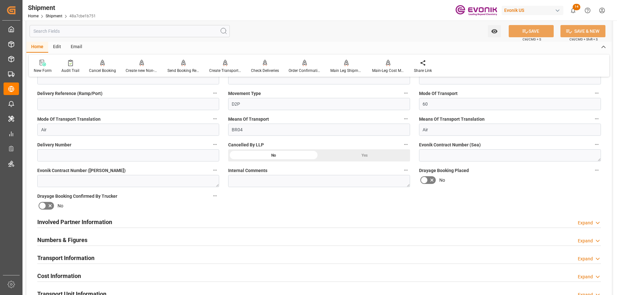
click at [73, 219] on h2 "Involved Partner Information" at bounding box center [74, 222] width 75 height 9
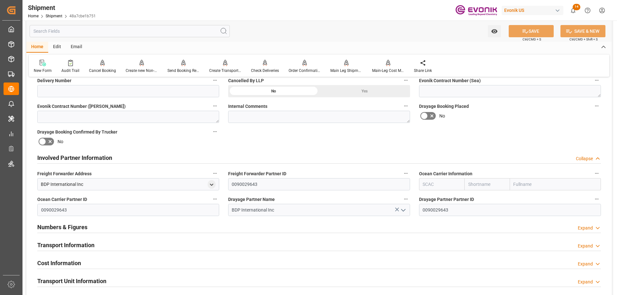
scroll to position [321, 0]
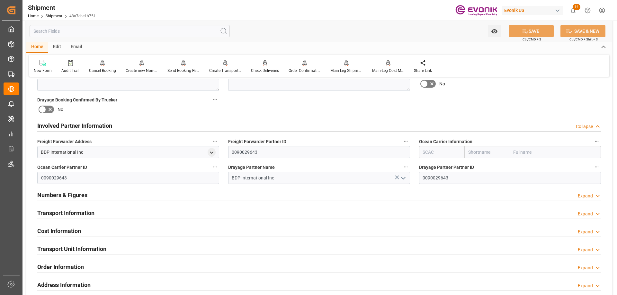
click at [62, 212] on h2 "Transport Information" at bounding box center [65, 213] width 57 height 9
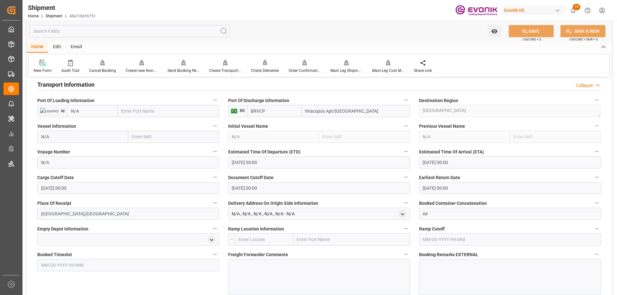
scroll to position [514, 0]
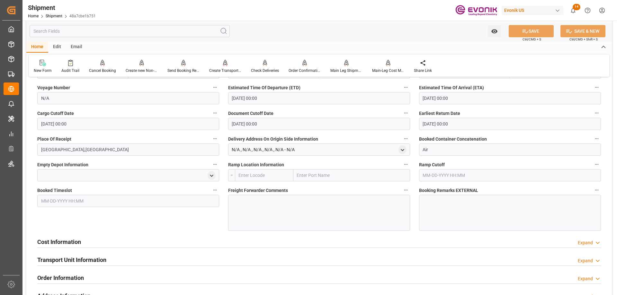
click at [54, 241] on h2 "Cost Information" at bounding box center [59, 242] width 44 height 9
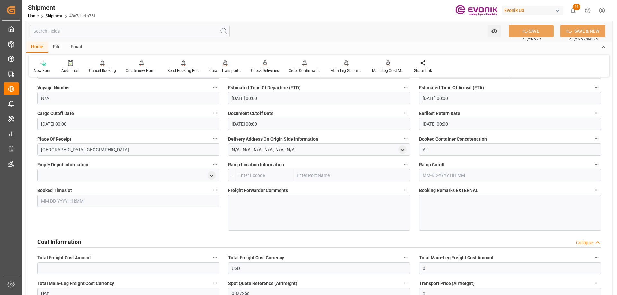
scroll to position [546, 0]
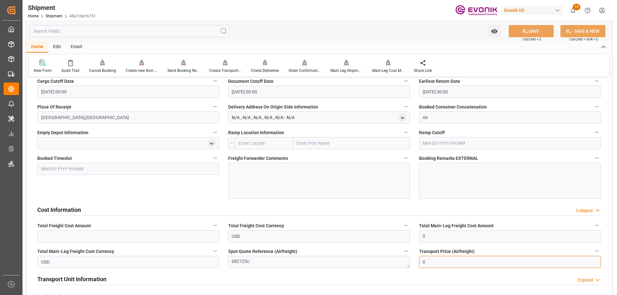
drag, startPoint x: 431, startPoint y: 264, endPoint x: 415, endPoint y: 262, distance: 15.9
click at [415, 262] on div "Transport Price (Airfreight) 0" at bounding box center [509, 258] width 191 height 26
paste input "text"
drag, startPoint x: 453, startPoint y: 257, endPoint x: 416, endPoint y: 259, distance: 37.0
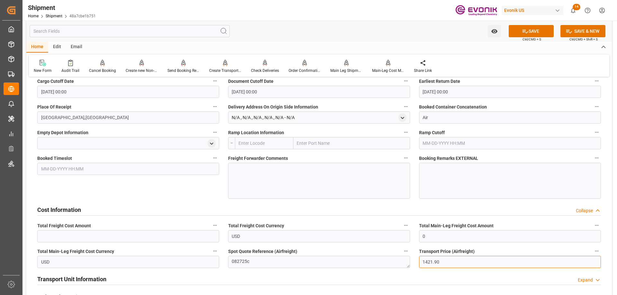
click at [416, 259] on div "Transport Price (Airfreight) 1421.90" at bounding box center [509, 258] width 191 height 26
type input "1421.90"
click at [437, 232] on input "0" at bounding box center [510, 236] width 182 height 12
paste input "1421.90"
type input "1421.9"
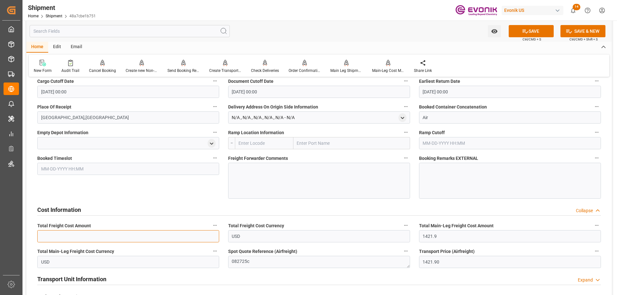
click at [72, 239] on input "text" at bounding box center [128, 236] width 182 height 12
paste input "1421.90"
type input "1421.9"
click at [532, 31] on button "SAVE" at bounding box center [531, 31] width 45 height 12
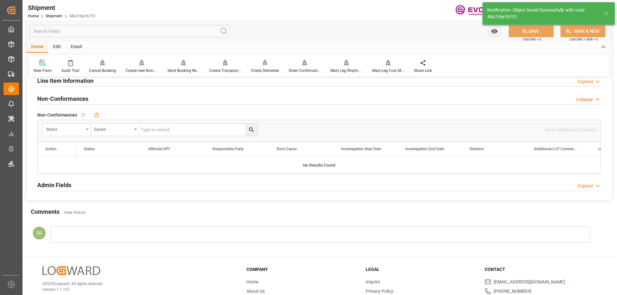
scroll to position [291, 0]
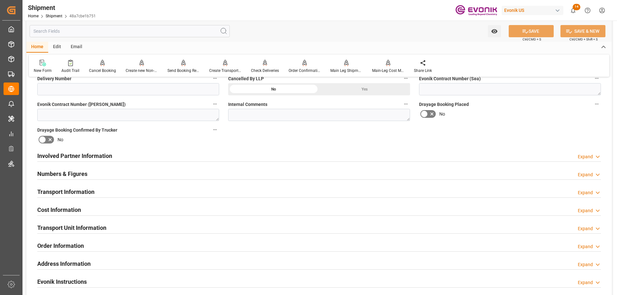
click at [57, 207] on h2 "Cost Information" at bounding box center [59, 210] width 44 height 9
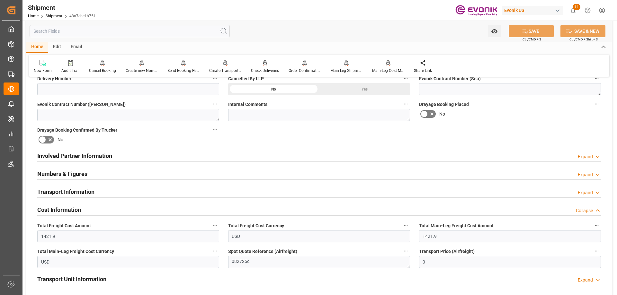
click at [70, 187] on div "Transport Information" at bounding box center [65, 191] width 57 height 12
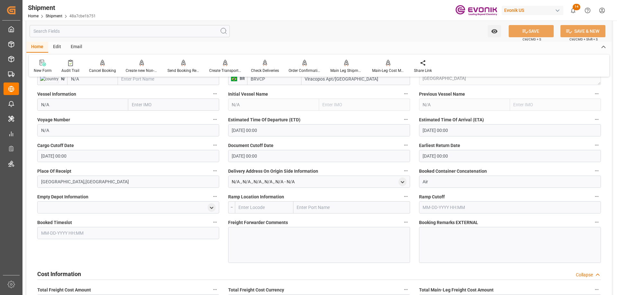
scroll to position [366, 0]
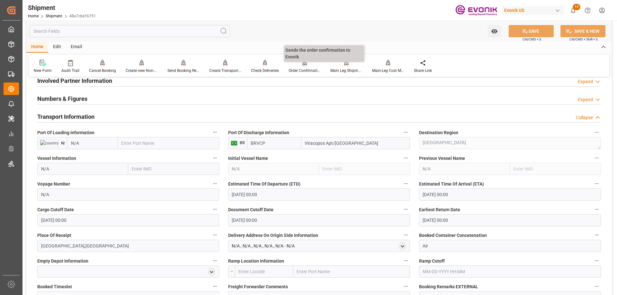
click at [312, 68] on div "Order Confirmation" at bounding box center [304, 71] width 32 height 6
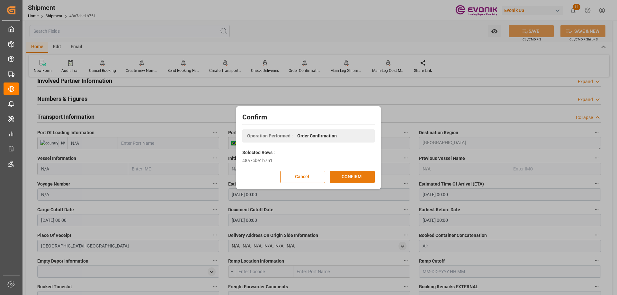
click at [350, 178] on button "CONFIRM" at bounding box center [352, 177] width 45 height 12
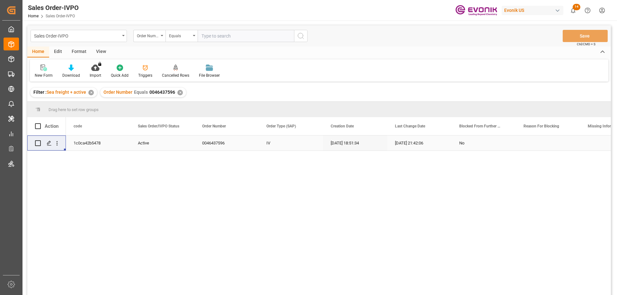
click at [219, 28] on div "Sales Order-IVPO Order Number Equals Save Ctrl/CMD + S" at bounding box center [318, 35] width 583 height 21
click at [219, 33] on input "text" at bounding box center [246, 36] width 96 height 12
paste input "0046467217"
type input "0046467217"
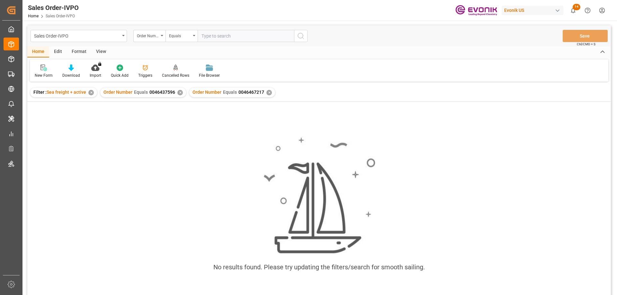
click at [177, 91] on div "✕" at bounding box center [179, 92] width 5 height 5
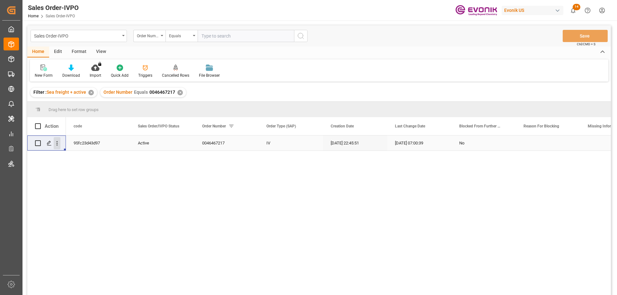
click at [58, 147] on icon "open menu" at bounding box center [57, 143] width 7 height 7
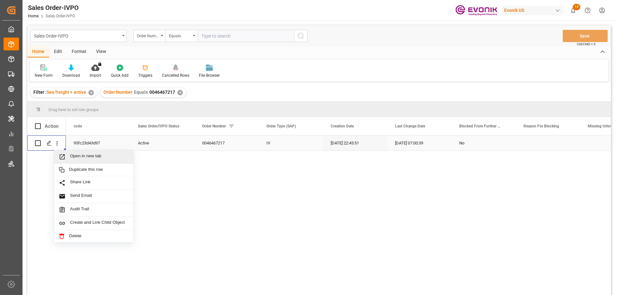
click at [76, 155] on span "Open in new tab" at bounding box center [99, 157] width 58 height 7
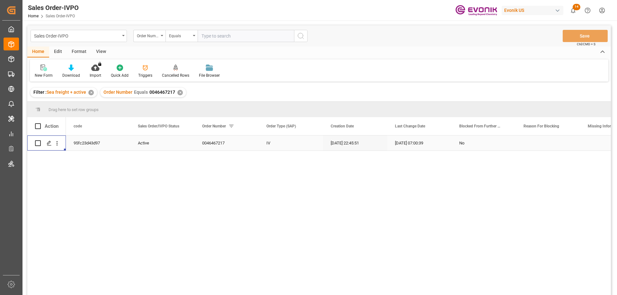
click at [227, 39] on input "text" at bounding box center [246, 36] width 96 height 12
paste input "2007054875"
type input "2007054875"
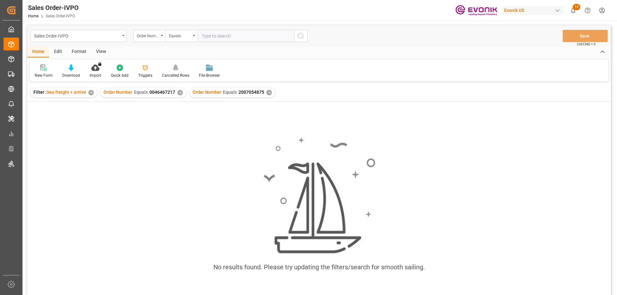
click at [181, 93] on div "✕" at bounding box center [179, 92] width 5 height 5
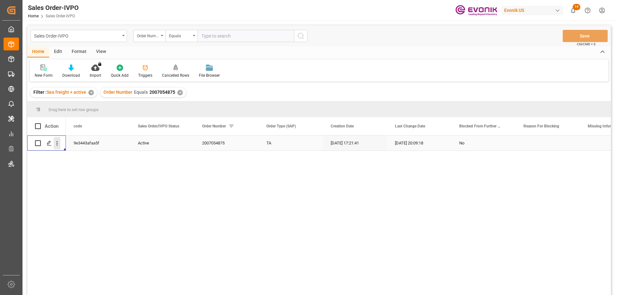
click at [58, 143] on icon "open menu" at bounding box center [57, 143] width 7 height 7
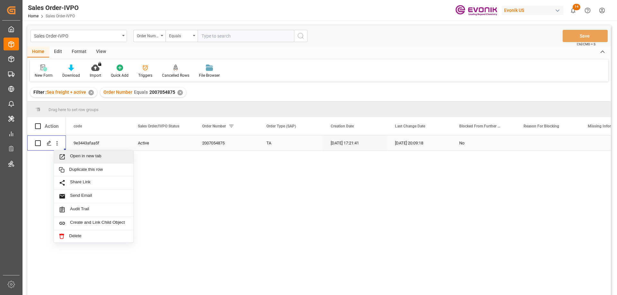
click at [79, 154] on span "Open in new tab" at bounding box center [99, 157] width 58 height 7
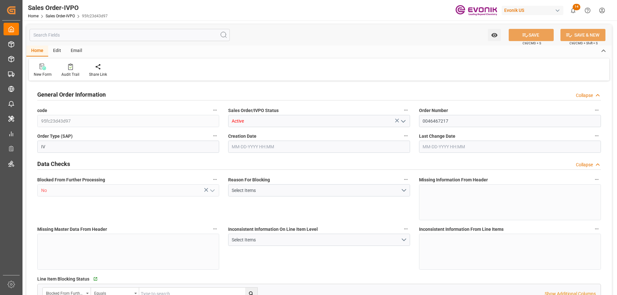
type input "BRSSZ"
type input "0"
type input "1"
type input "3877.12"
type input "[DATE] 22:45"
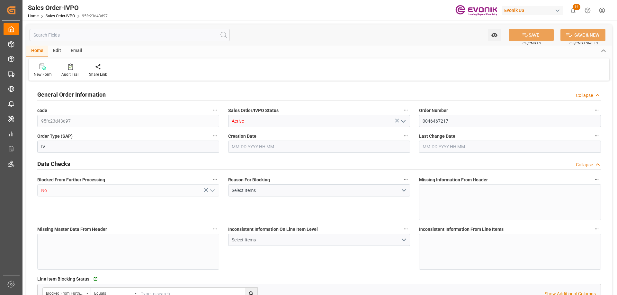
type input "[DATE] 07:00"
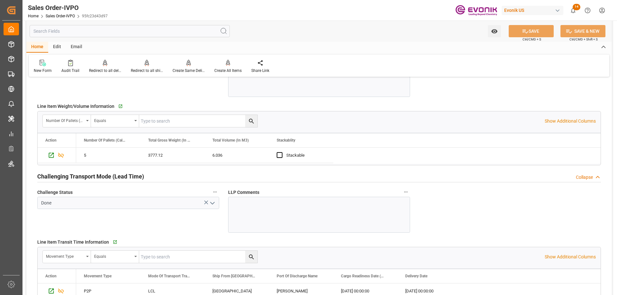
scroll to position [996, 0]
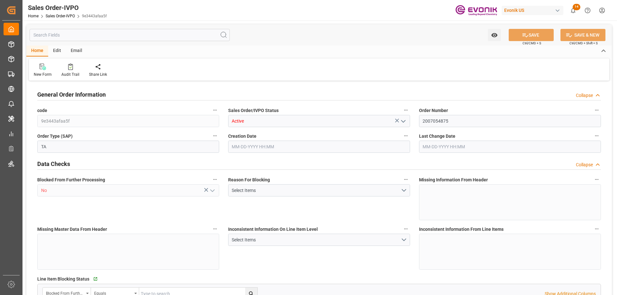
type input "TNTUN"
type input "0"
type input "2"
type input "3"
type input "2"
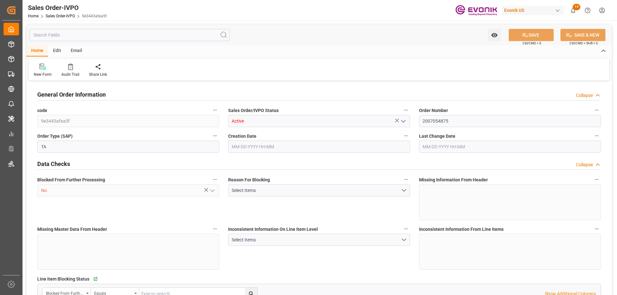
type input "39602.08"
type input "35.7032"
type input "34000"
type input "60"
type input "[DATE] 17:21"
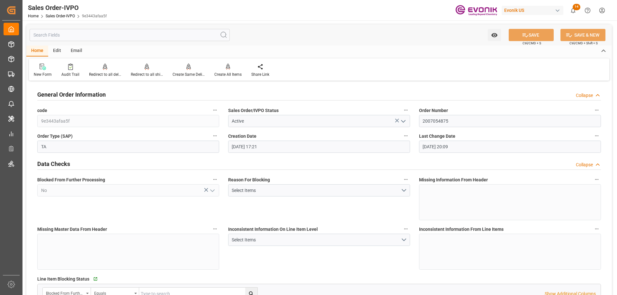
type input "[DATE] 20:09"
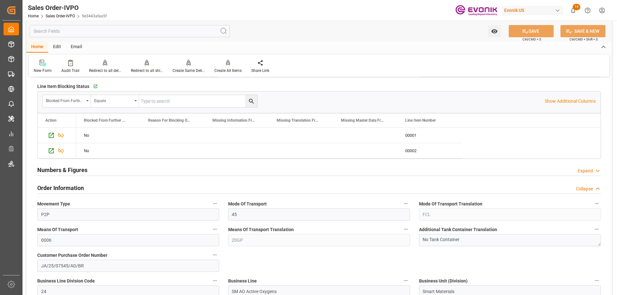
scroll to position [257, 0]
